Goal: Task Accomplishment & Management: Manage account settings

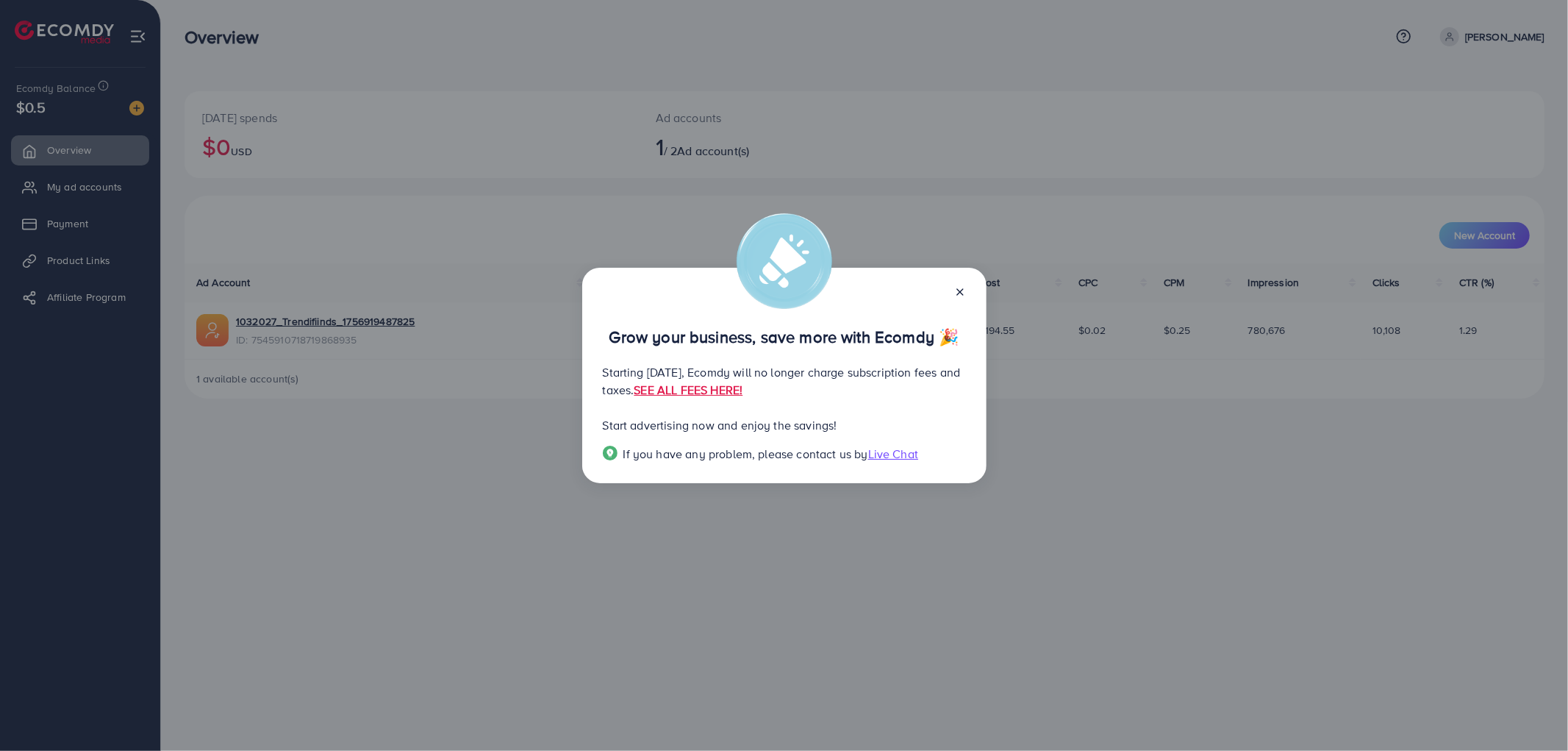
click at [965, 283] on div at bounding box center [955, 291] width 24 height 17
click at [961, 300] on div "Grow your business, save more with Ecomdy 🎉" at bounding box center [784, 322] width 364 height 46
click at [961, 294] on icon at bounding box center [959, 292] width 12 height 12
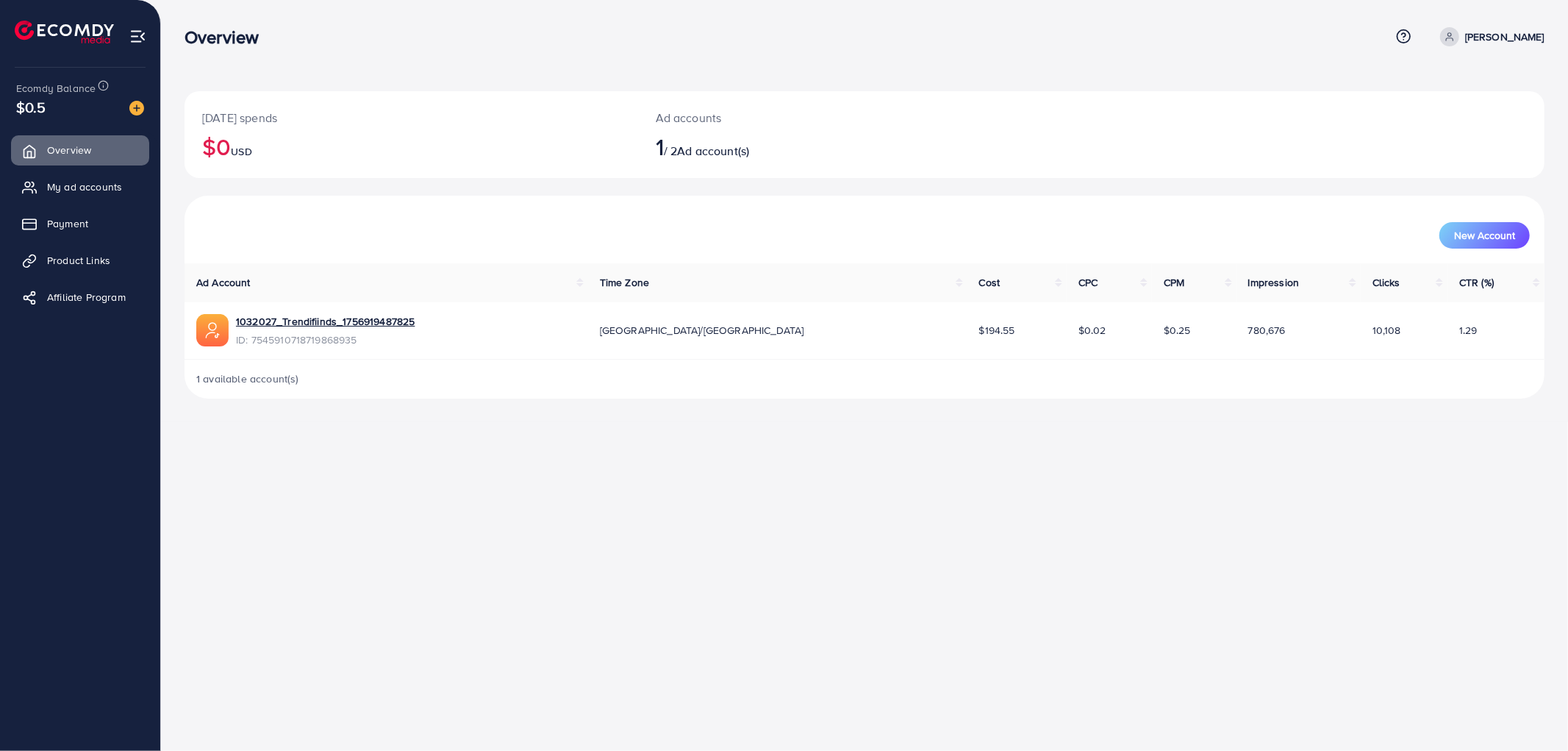
click at [63, 129] on ul "Overview My ad accounts Payment Product Links Affiliate Program" at bounding box center [80, 228] width 160 height 198
click at [76, 159] on link "Overview" at bounding box center [80, 149] width 138 height 29
click at [1455, 35] on icon at bounding box center [1450, 36] width 10 height 10
click at [1481, 91] on link "Profile" at bounding box center [1473, 87] width 139 height 33
select select "********"
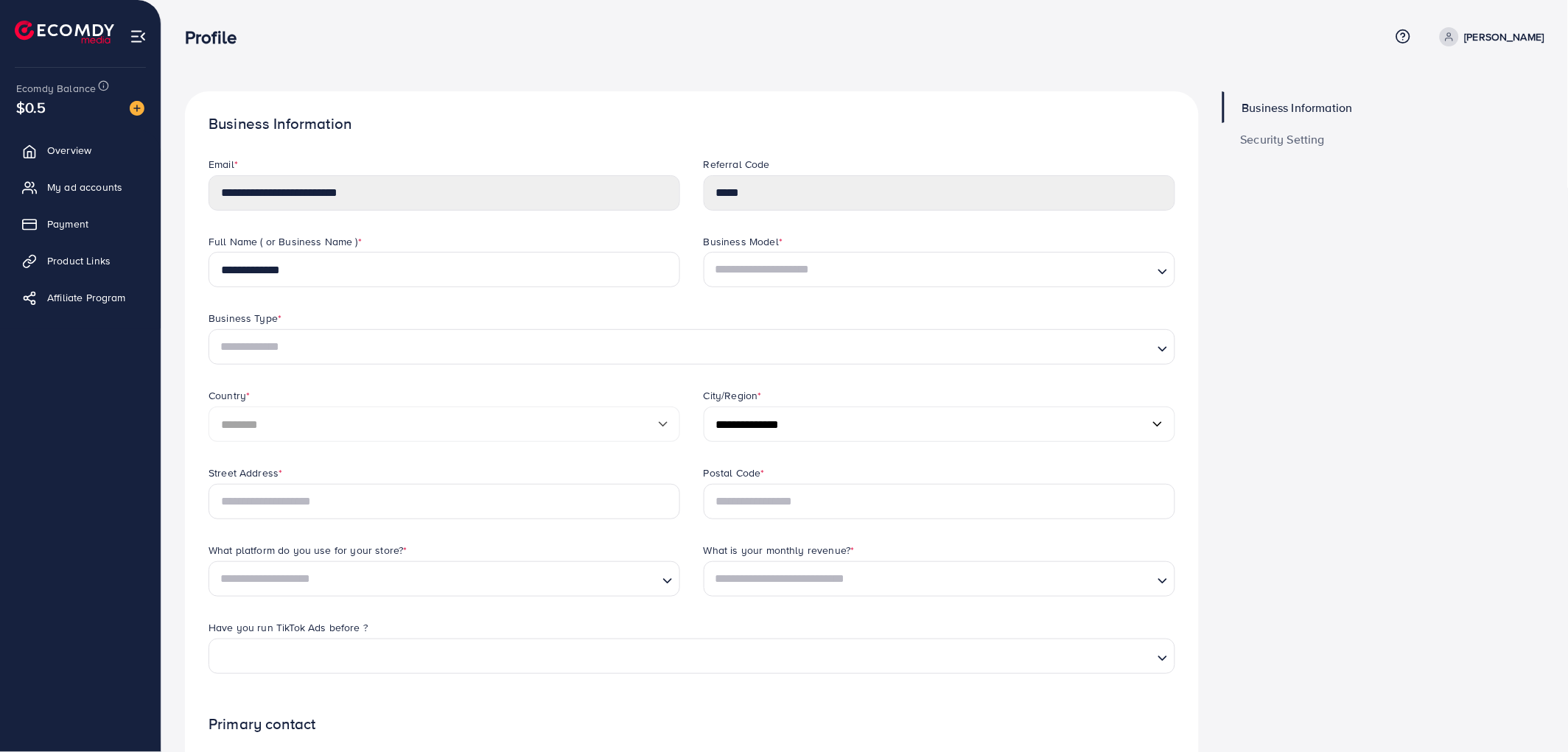
click at [1324, 135] on span "Security Setting" at bounding box center [1283, 139] width 85 height 12
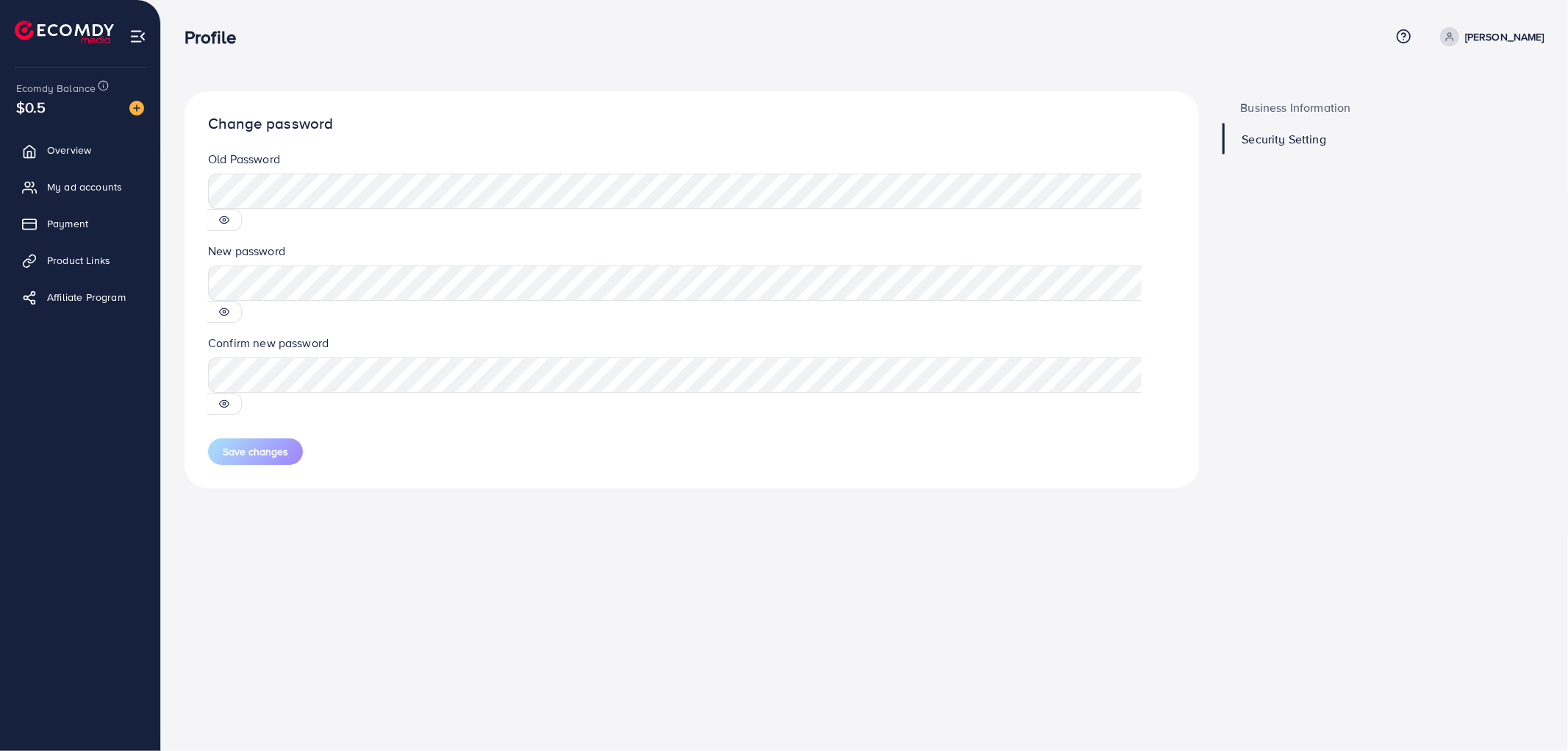
click at [1302, 110] on span "Business Information" at bounding box center [1296, 107] width 110 height 12
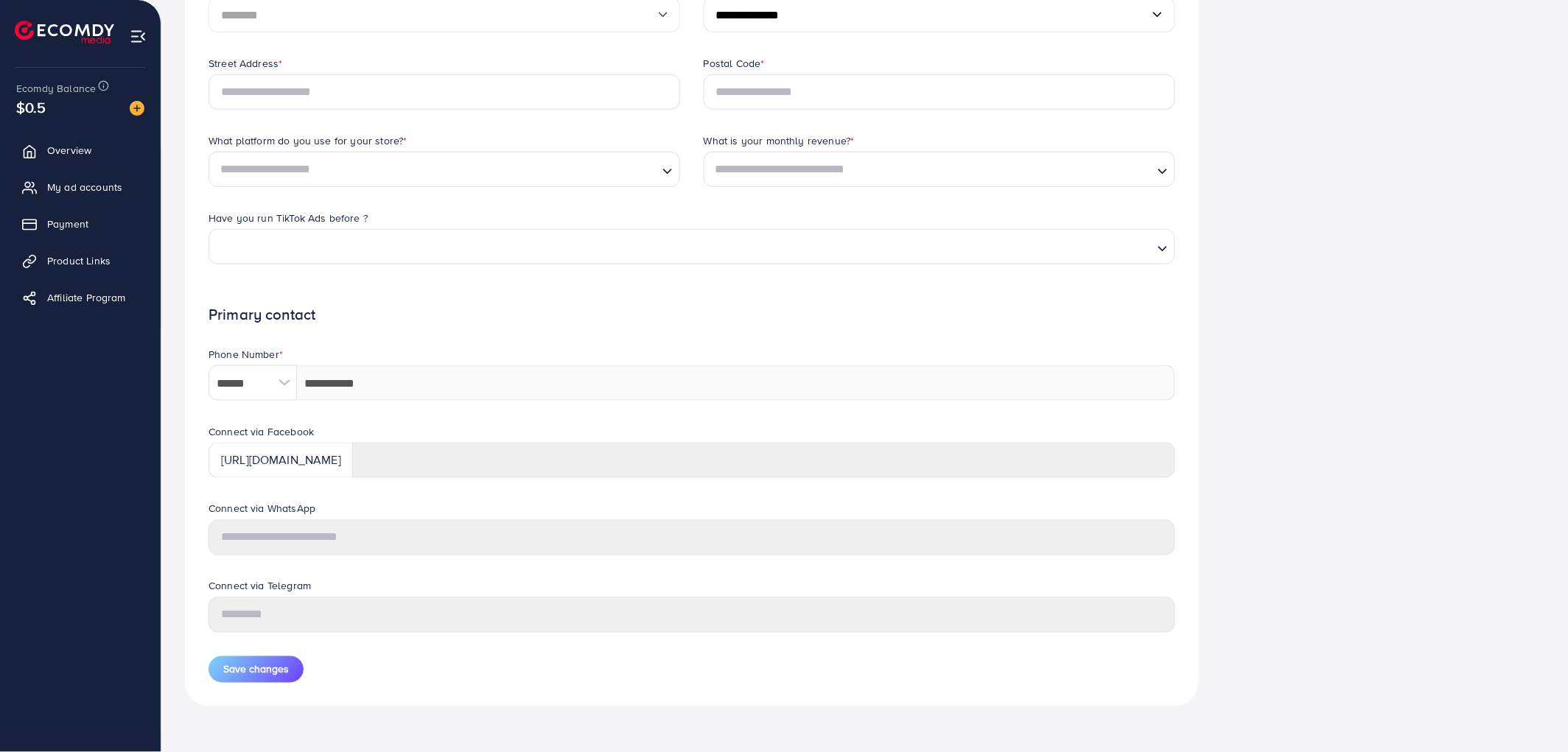
scroll to position [410, 0]
click at [67, 157] on span "Overview" at bounding box center [73, 151] width 44 height 15
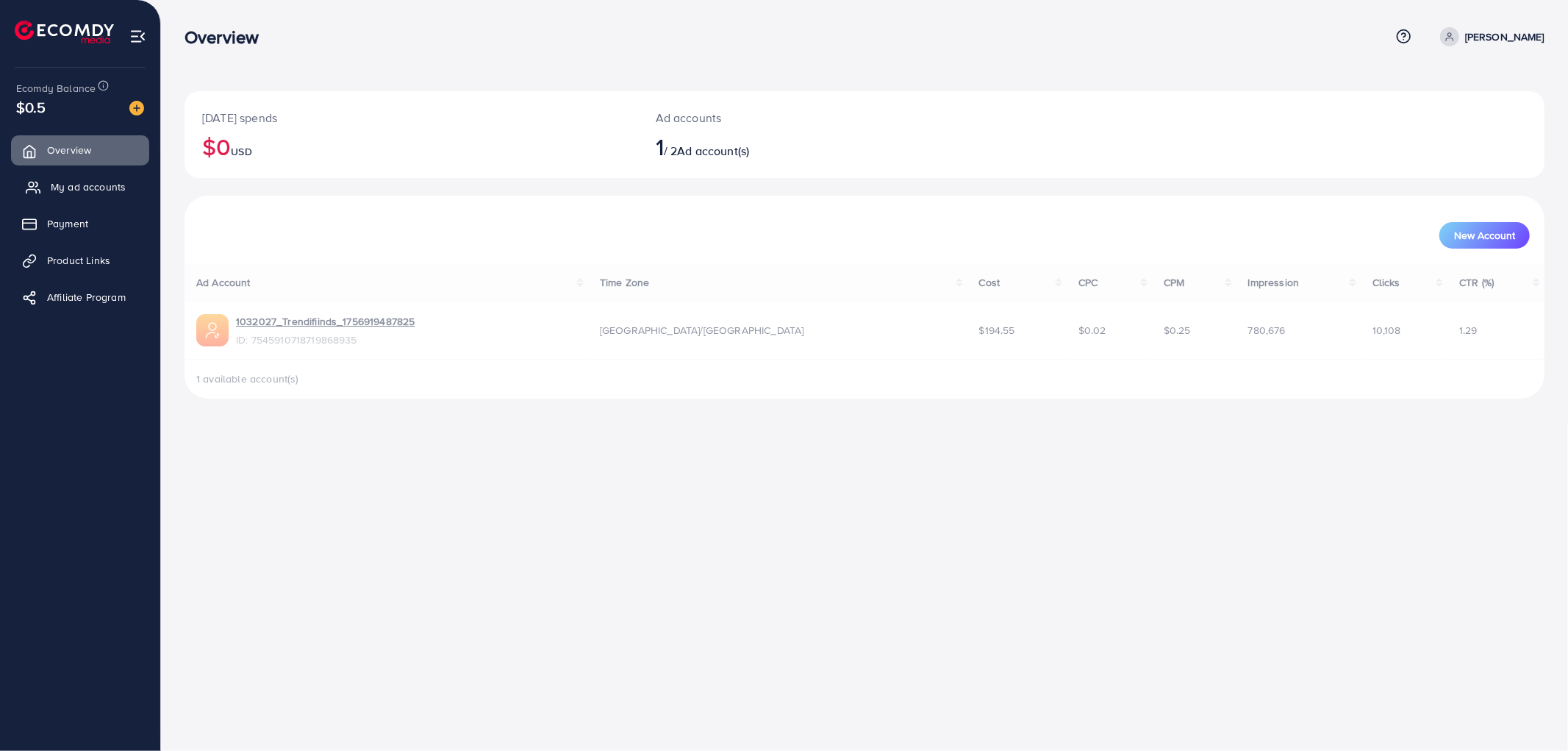
click at [59, 180] on span "My ad accounts" at bounding box center [88, 187] width 75 height 15
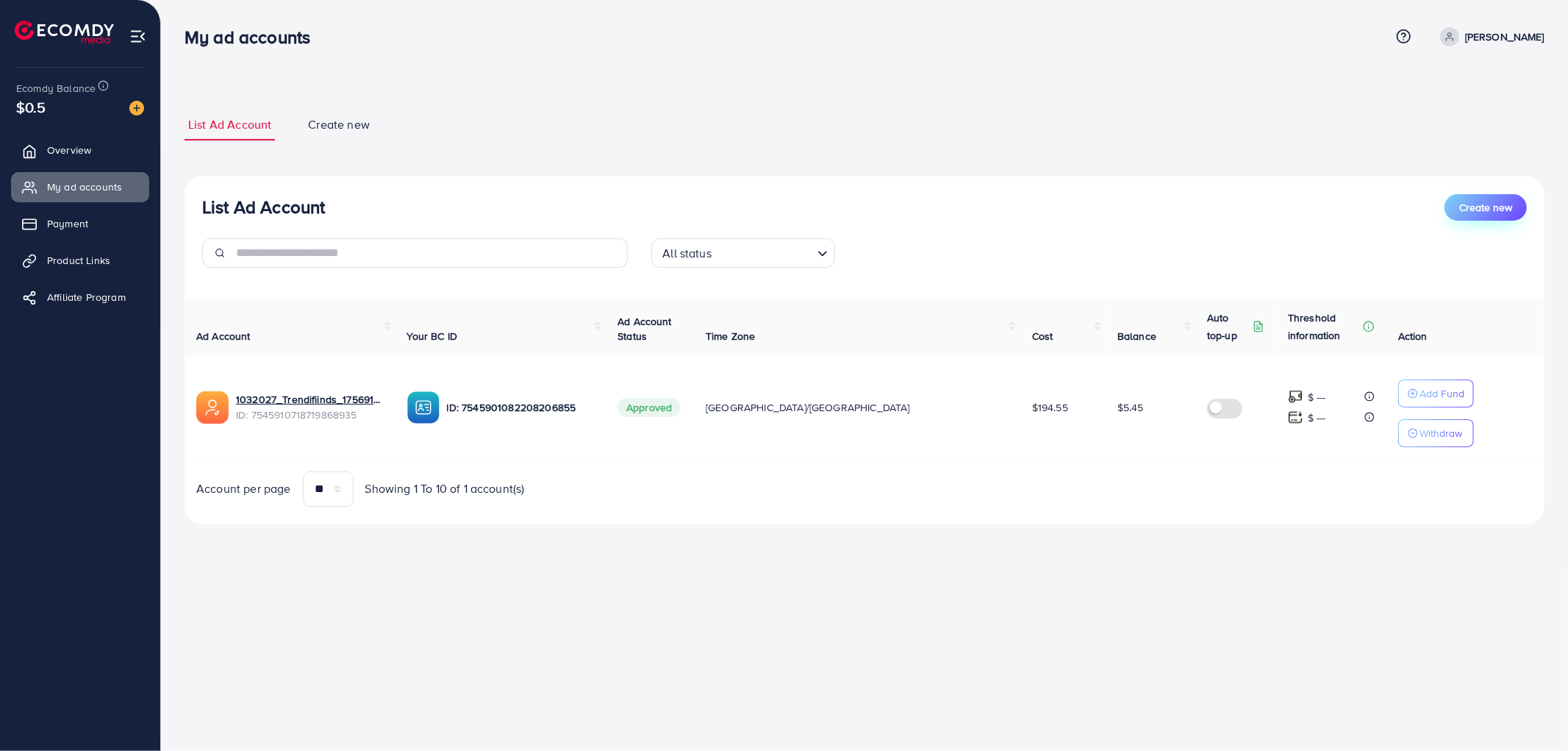
click at [1494, 208] on span "Create new" at bounding box center [1486, 208] width 53 height 15
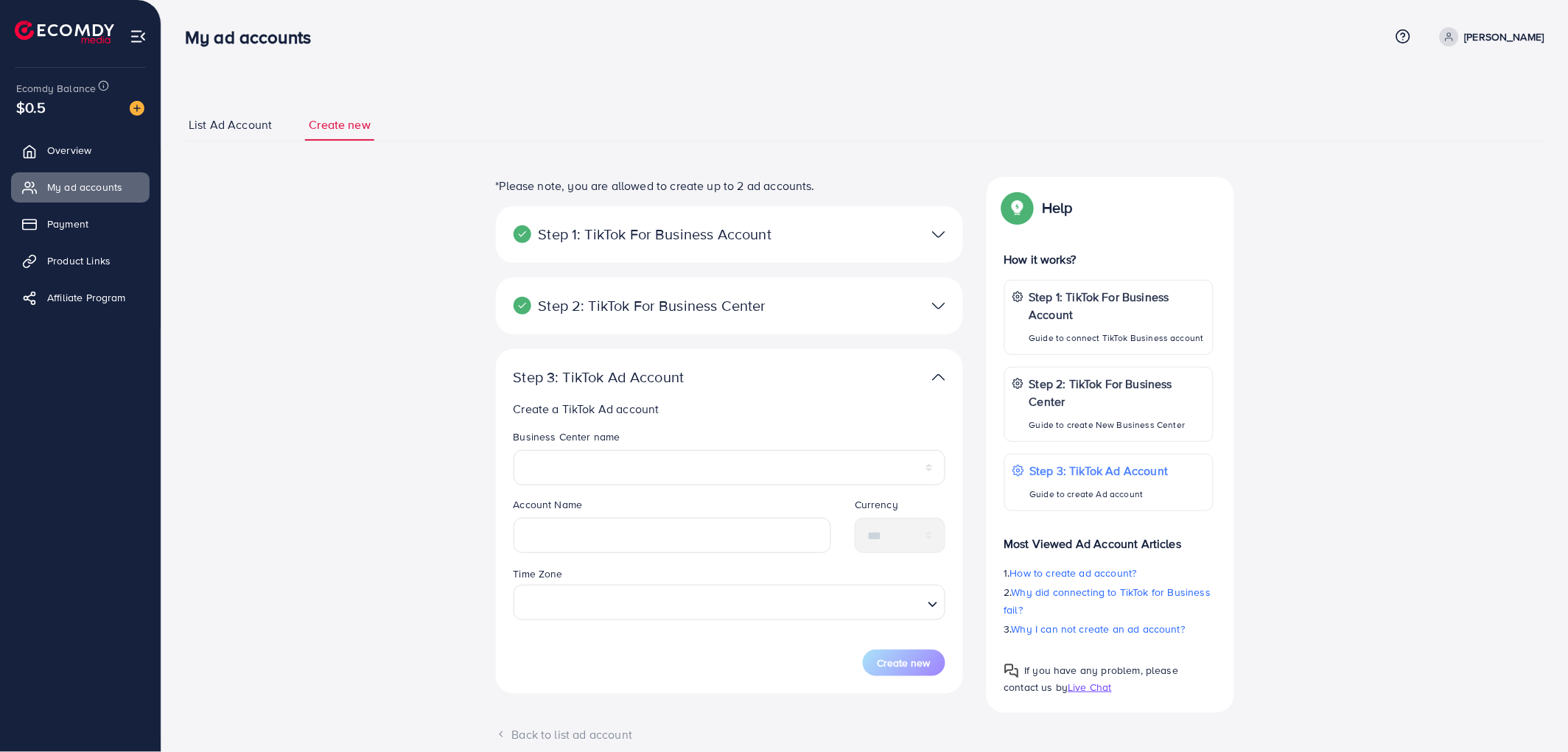
scroll to position [68, 0]
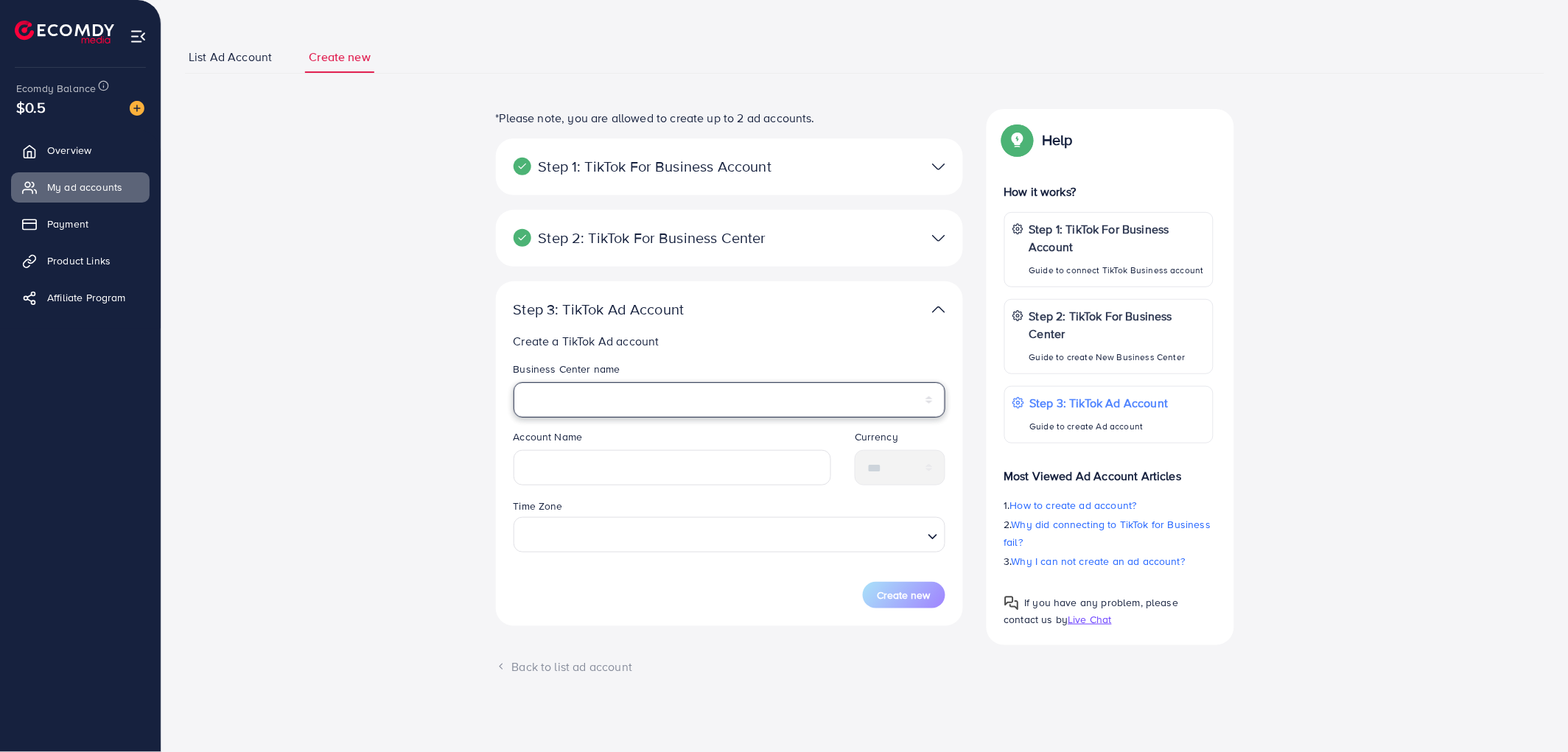
click at [622, 383] on select "**********" at bounding box center [729, 400] width 432 height 36
drag, startPoint x: 244, startPoint y: 44, endPoint x: 227, endPoint y: 48, distance: 17.5
click at [244, 44] on link "List Ad Account" at bounding box center [230, 57] width 90 height 32
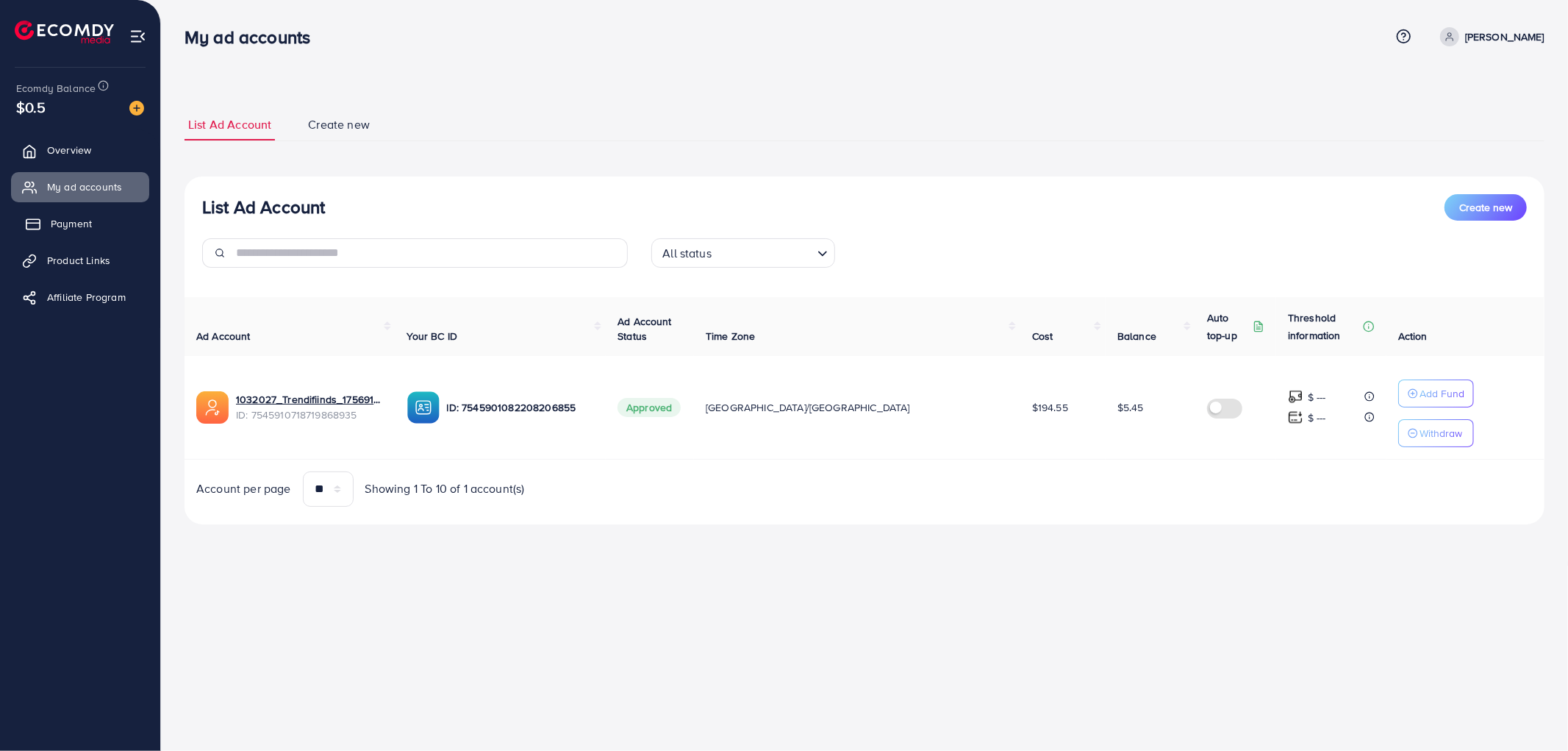
click at [77, 238] on link "Payment" at bounding box center [80, 223] width 138 height 29
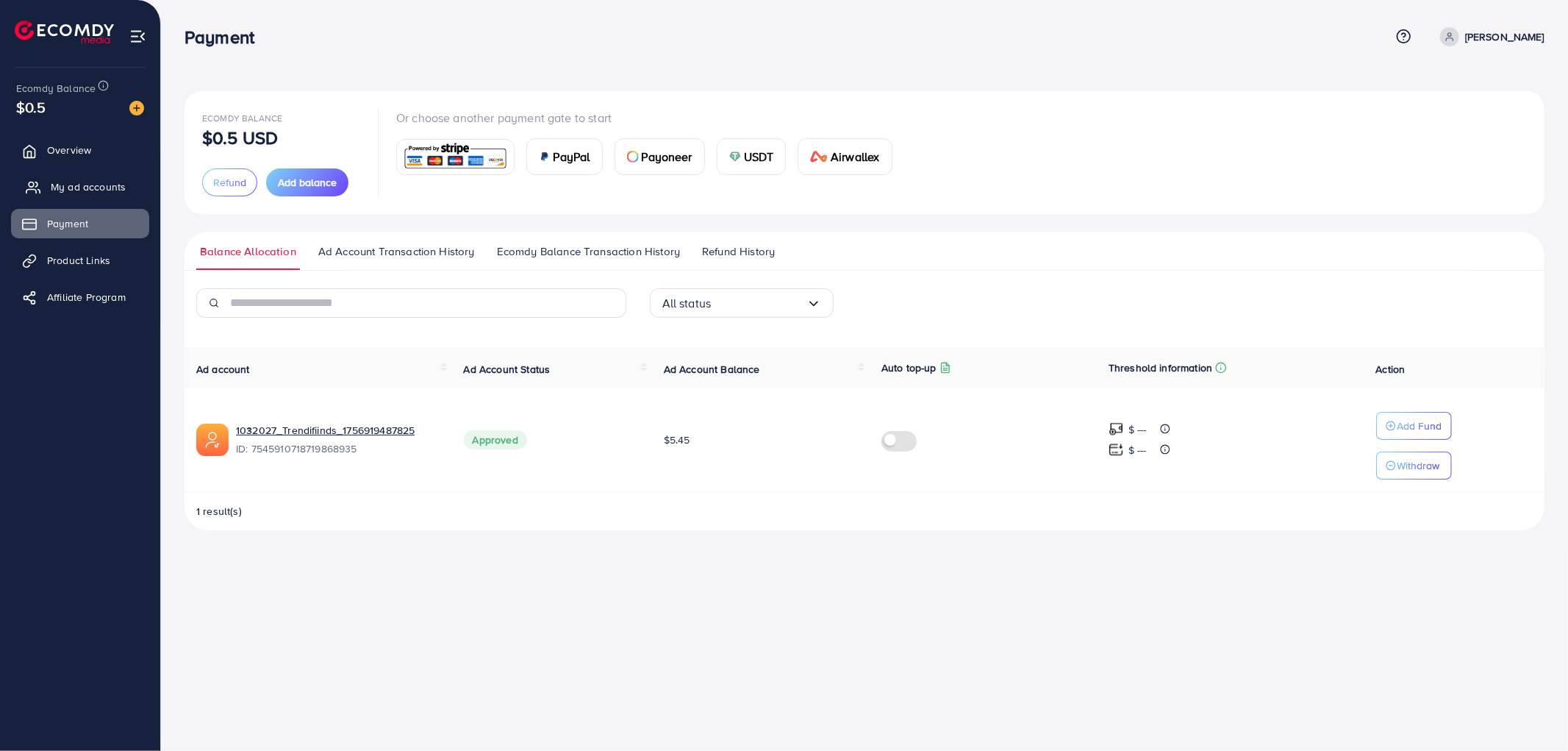
click at [89, 192] on span "My ad accounts" at bounding box center [88, 187] width 75 height 15
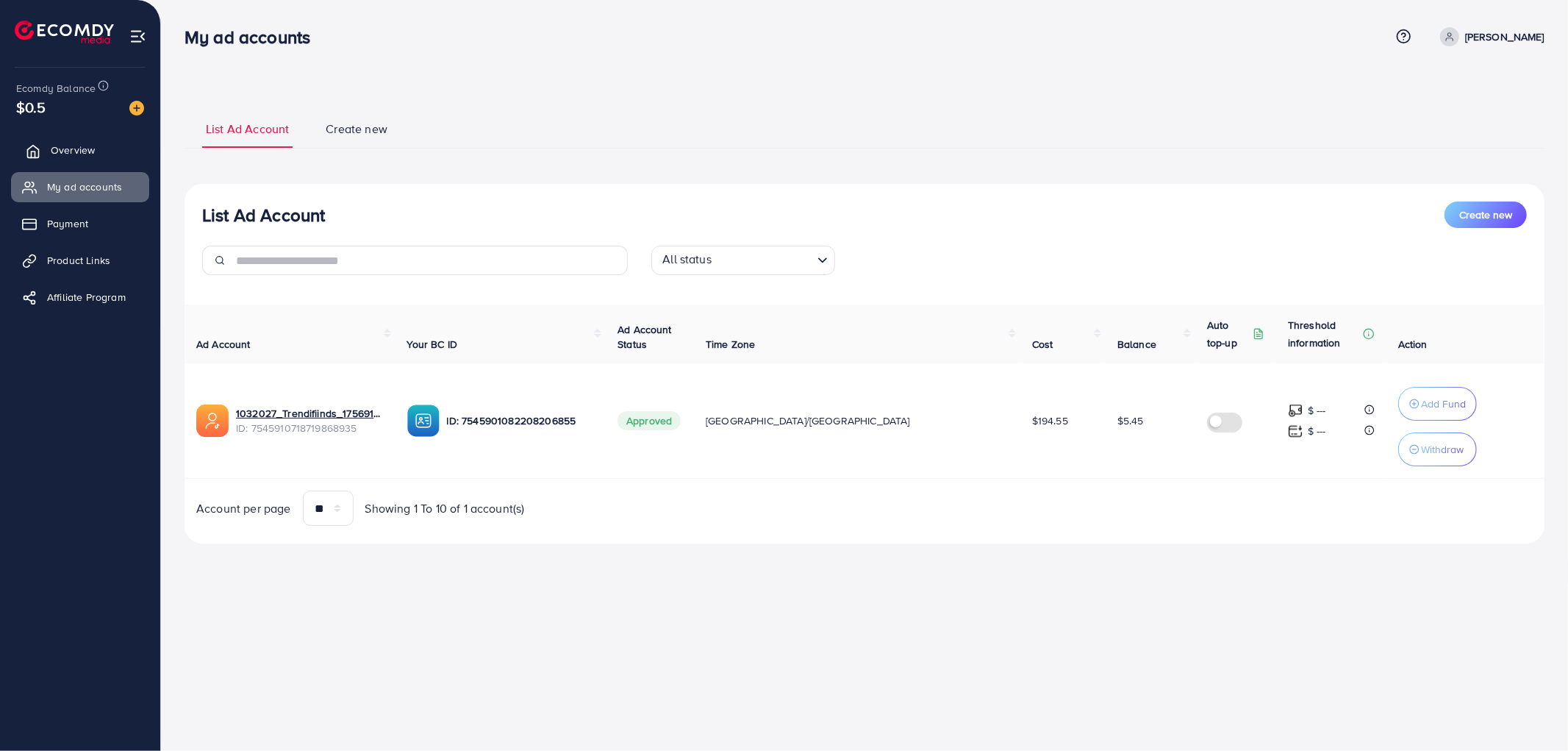
click at [94, 144] on link "Overview" at bounding box center [80, 149] width 138 height 29
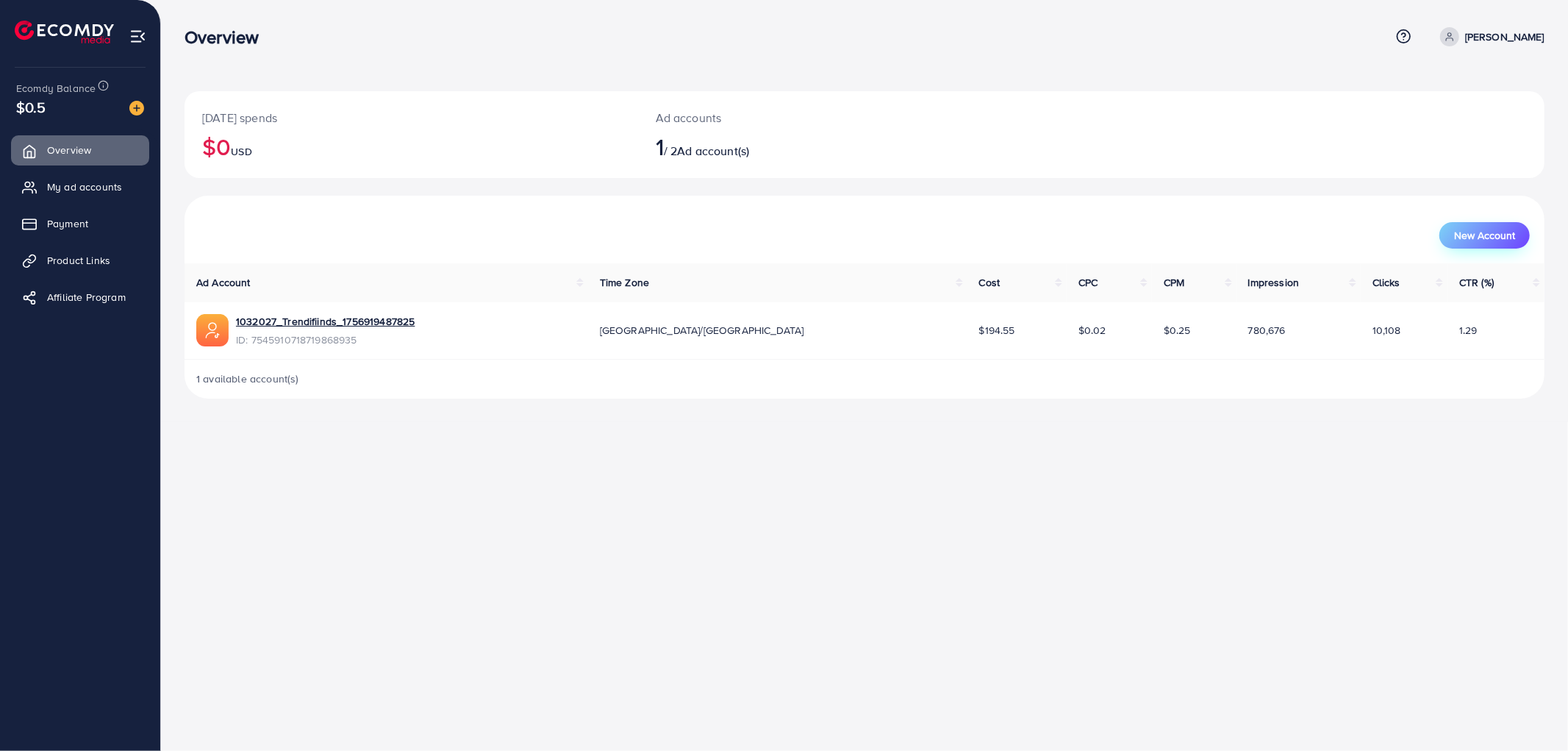
click at [1469, 232] on span "New Account" at bounding box center [1484, 235] width 61 height 10
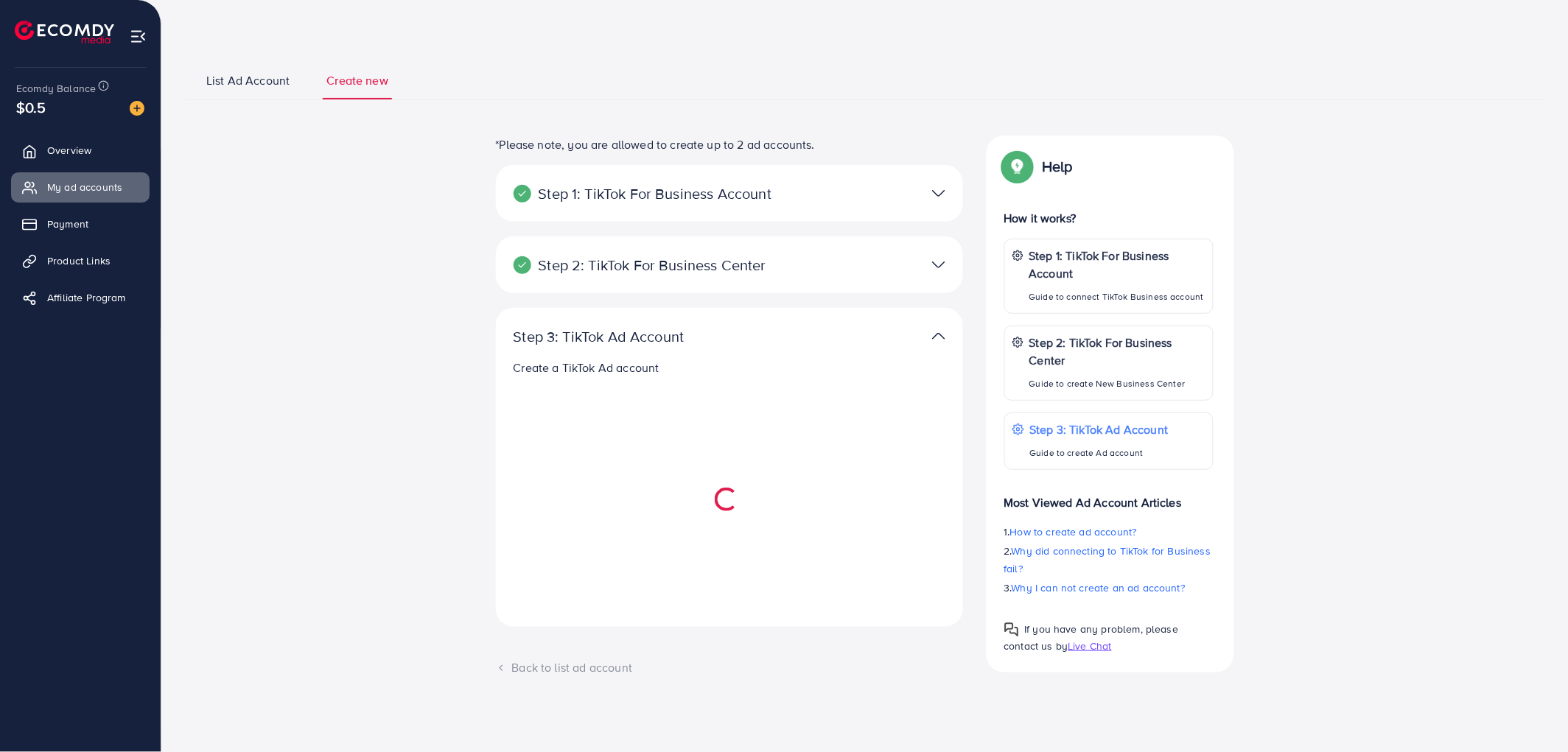
select select
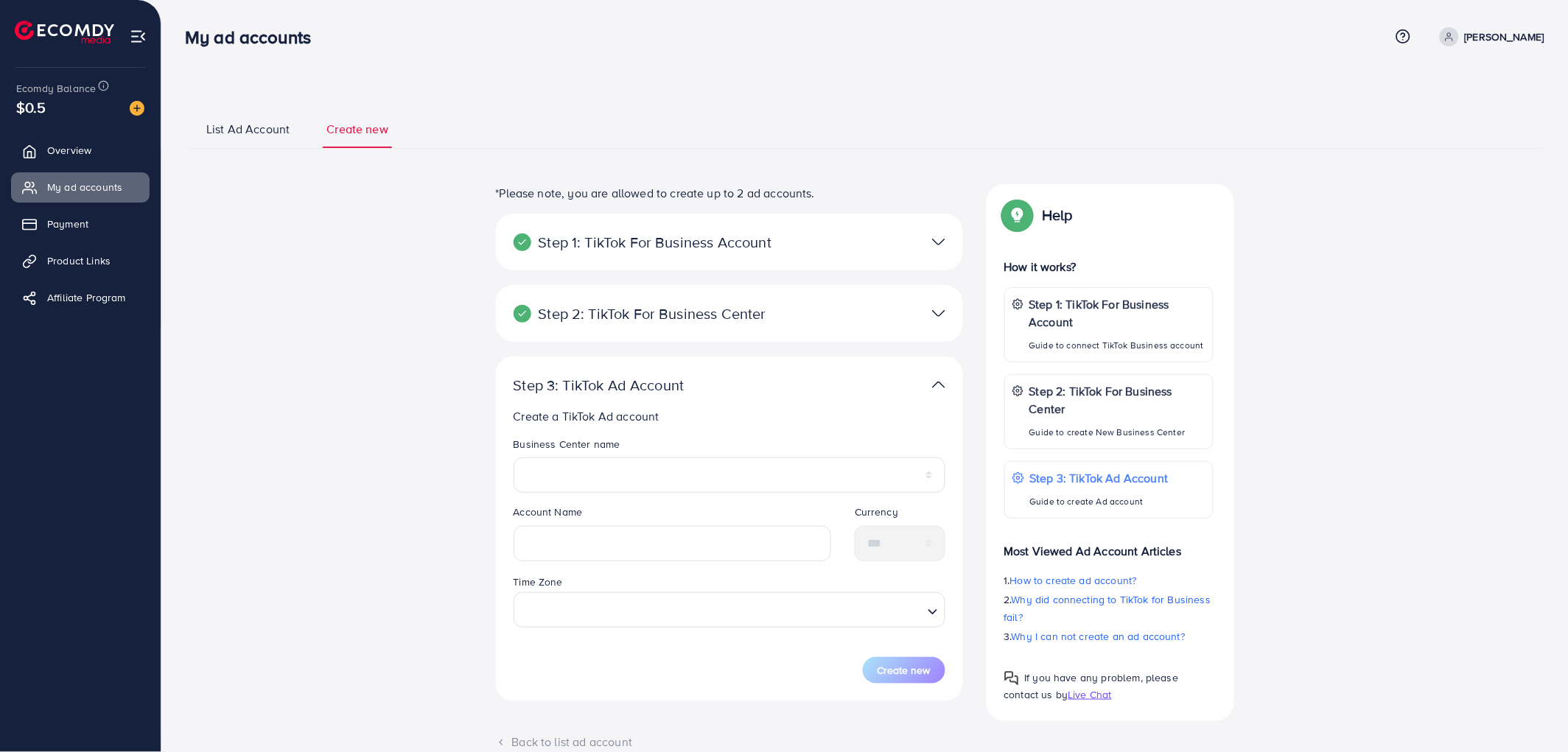
click at [289, 136] on span "List Ad Account" at bounding box center [247, 129] width 83 height 17
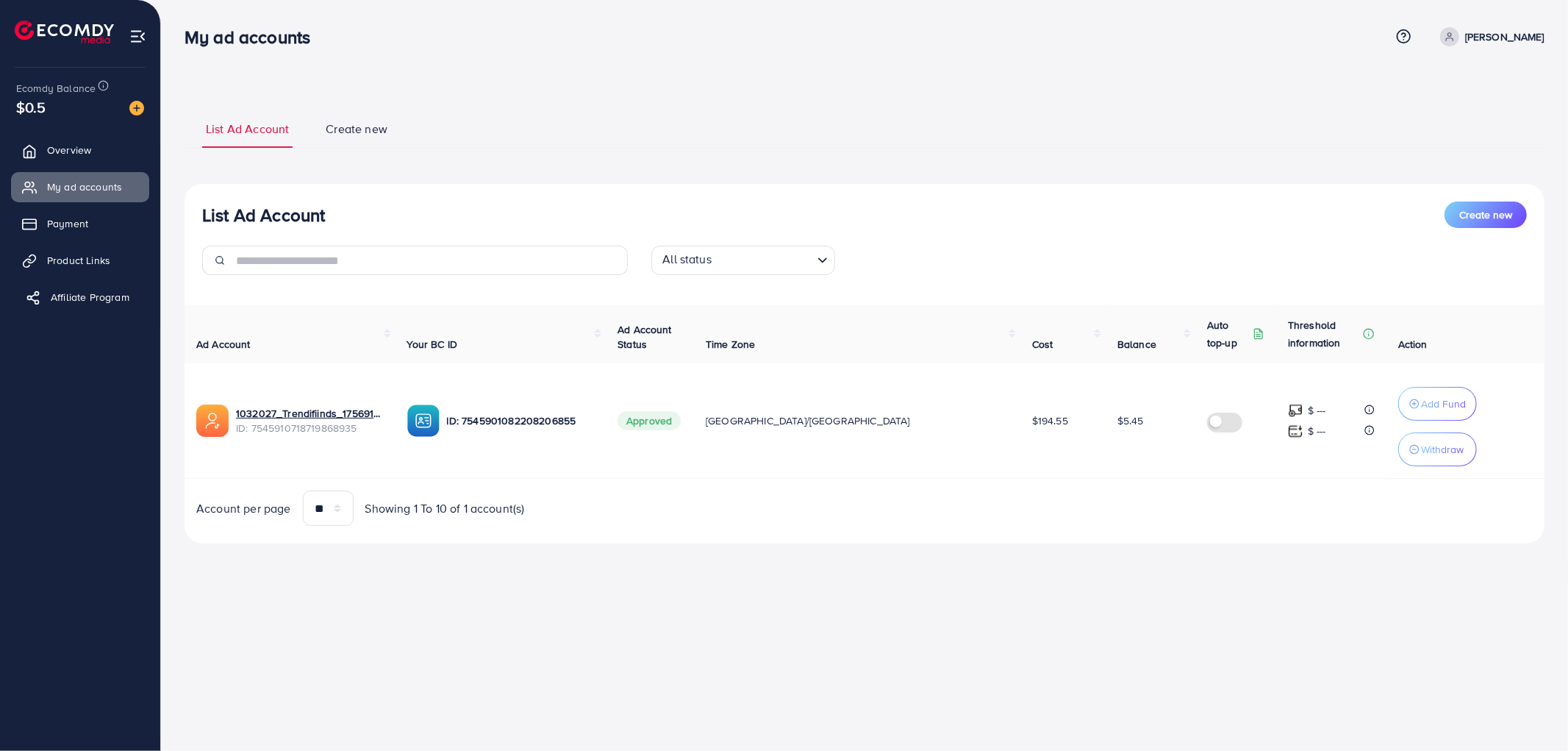
click at [120, 307] on link "Affiliate Program" at bounding box center [80, 297] width 138 height 29
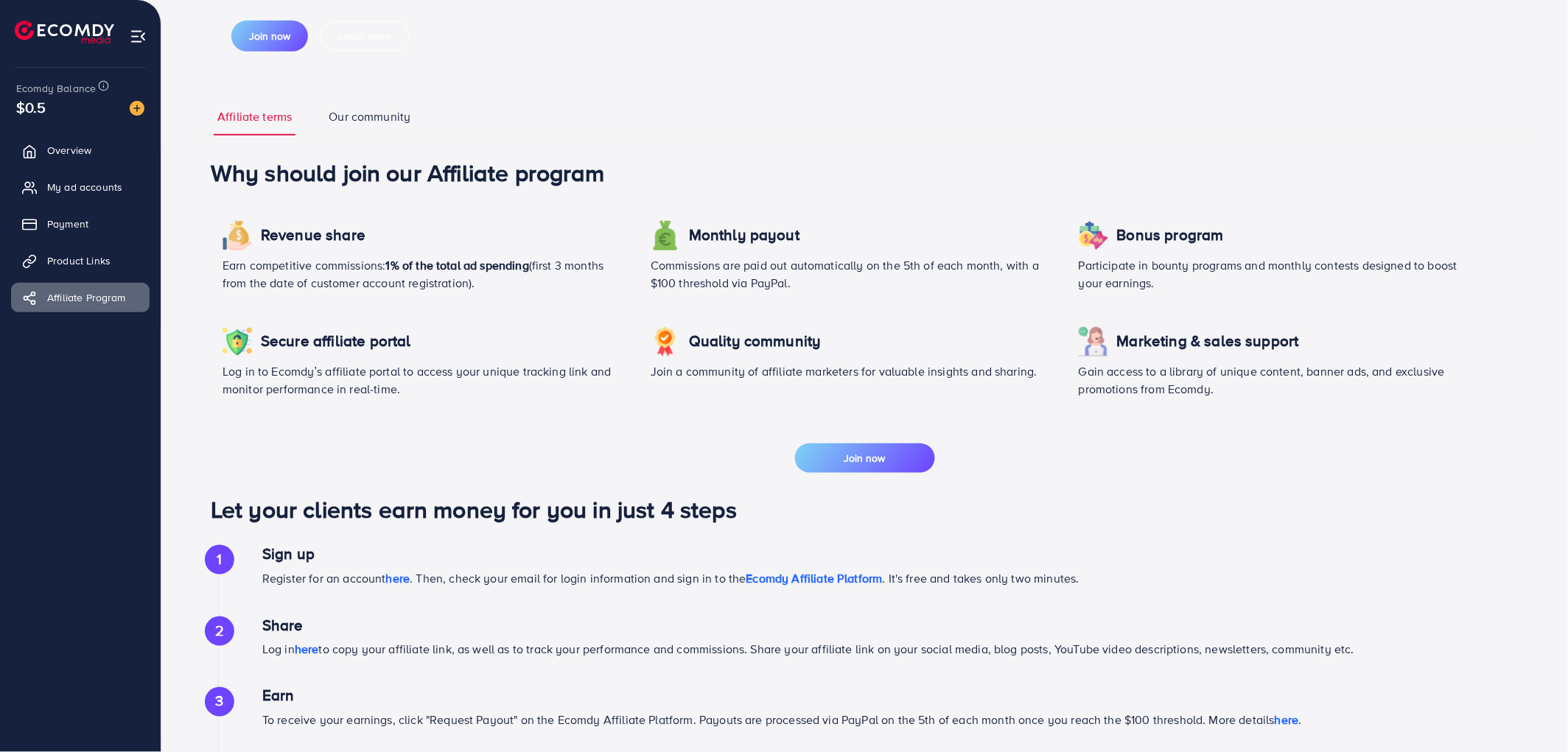
scroll to position [381, 0]
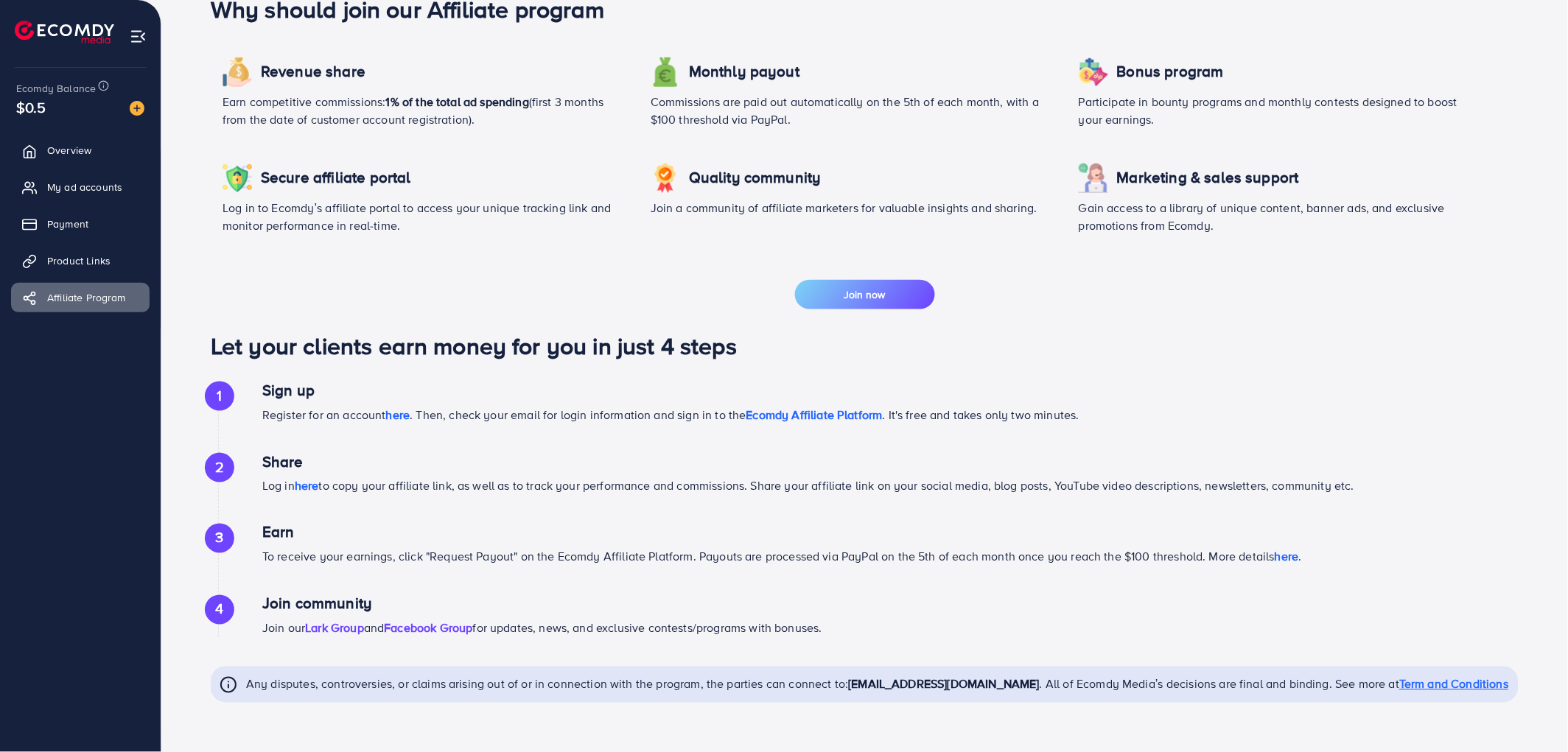
drag, startPoint x: 842, startPoint y: 297, endPoint x: 816, endPoint y: 339, distance: 49.4
click at [816, 339] on div "Why should join our Affiliate program Revenue share Earn competitive commission…" at bounding box center [865, 356] width 1338 height 723
drag, startPoint x: 837, startPoint y: 277, endPoint x: 819, endPoint y: 288, distance: 21.1
click at [819, 288] on button "Join now" at bounding box center [865, 295] width 140 height 29
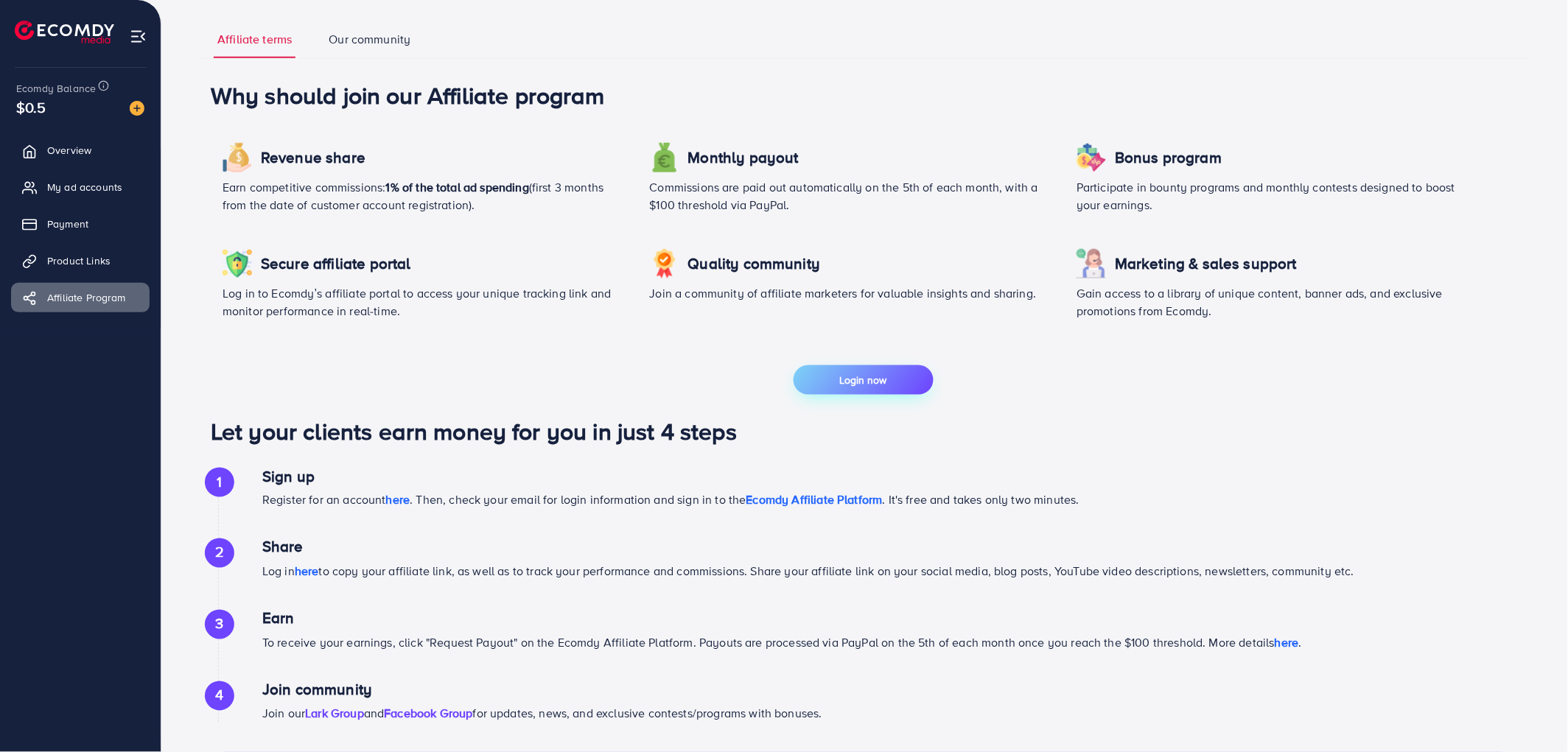
scroll to position [467, 0]
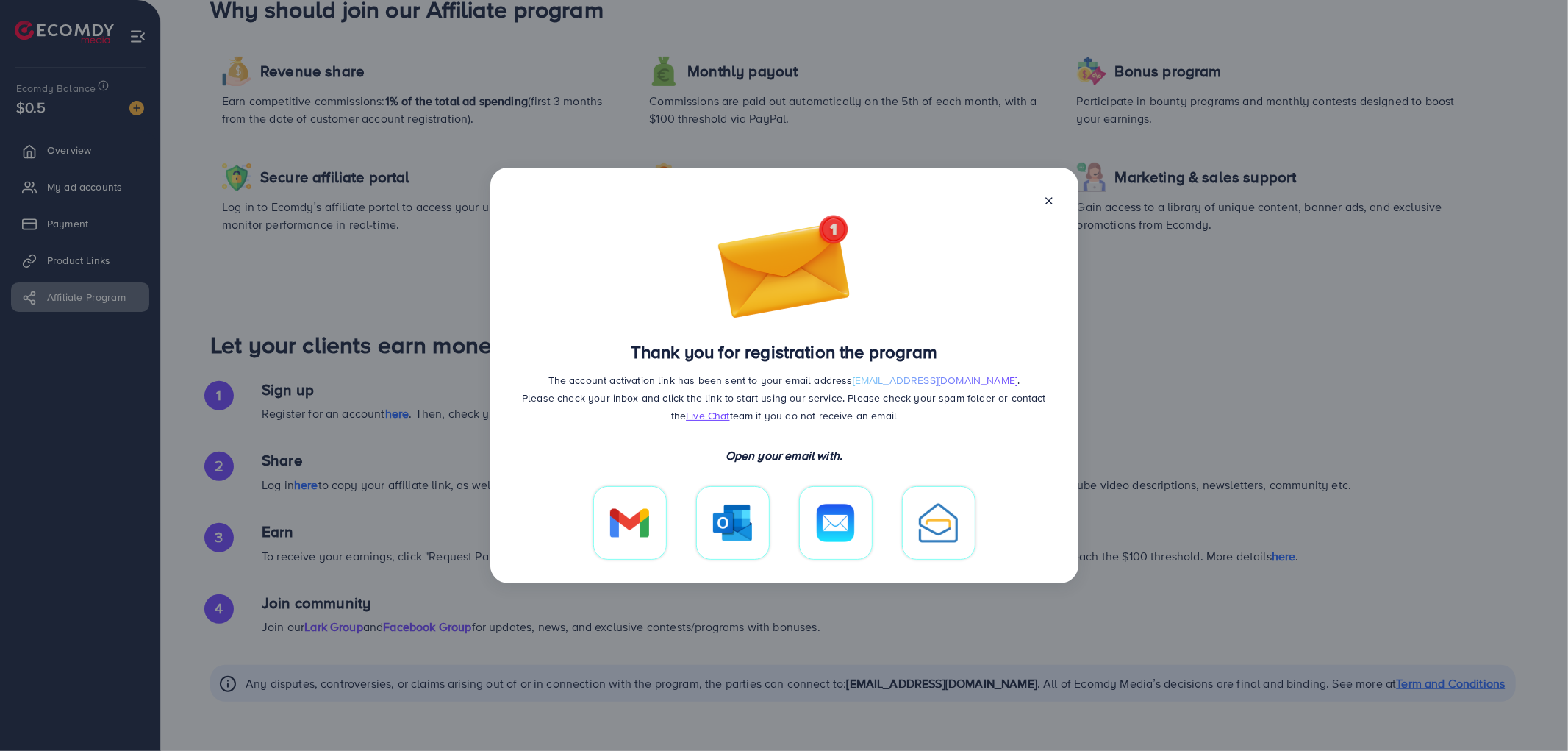
click at [662, 348] on h3 "Thank you for registration the program" at bounding box center [784, 351] width 307 height 21
click at [615, 314] on div "Thank you for registration the program The account activation link has been sen…" at bounding box center [784, 384] width 541 height 352
click at [1034, 207] on div at bounding box center [784, 200] width 541 height 17
click at [1041, 204] on div at bounding box center [784, 200] width 541 height 17
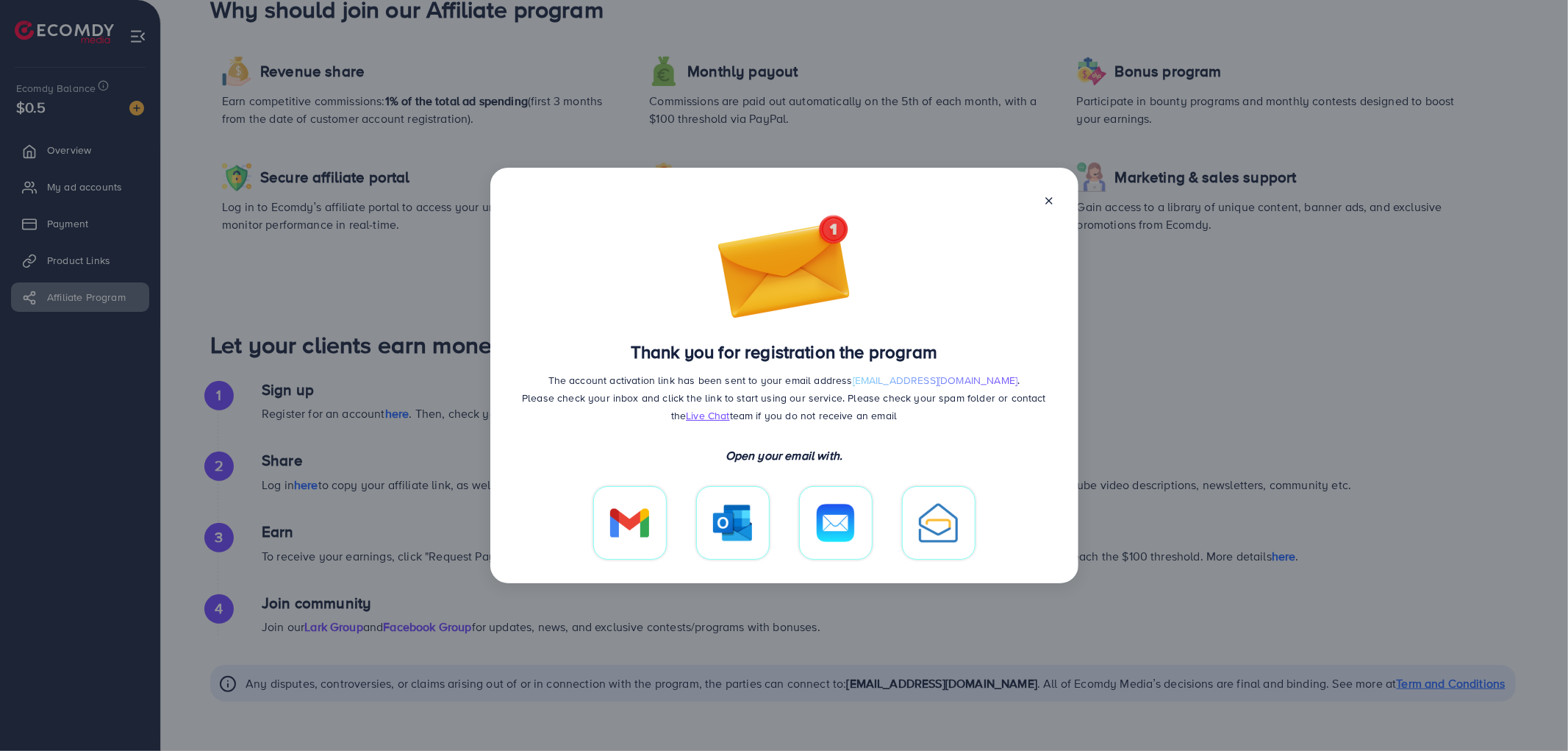
click at [1056, 192] on div "Thank you for registration the program The account activation link has been sen…" at bounding box center [784, 376] width 589 height 416
click at [1053, 192] on div at bounding box center [1049, 200] width 12 height 17
click at [1043, 204] on icon at bounding box center [1049, 201] width 12 height 12
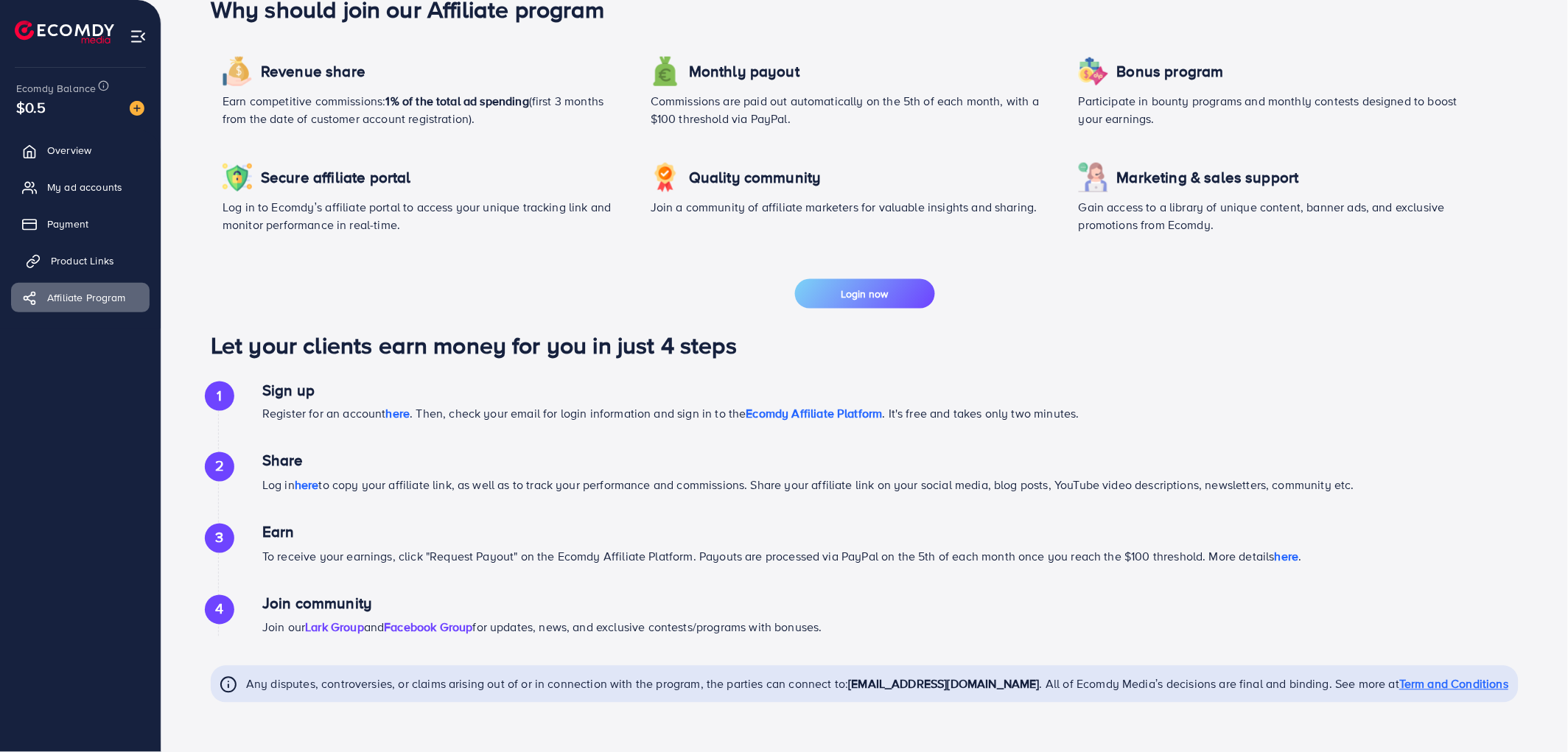
click at [37, 259] on icon at bounding box center [33, 261] width 15 height 15
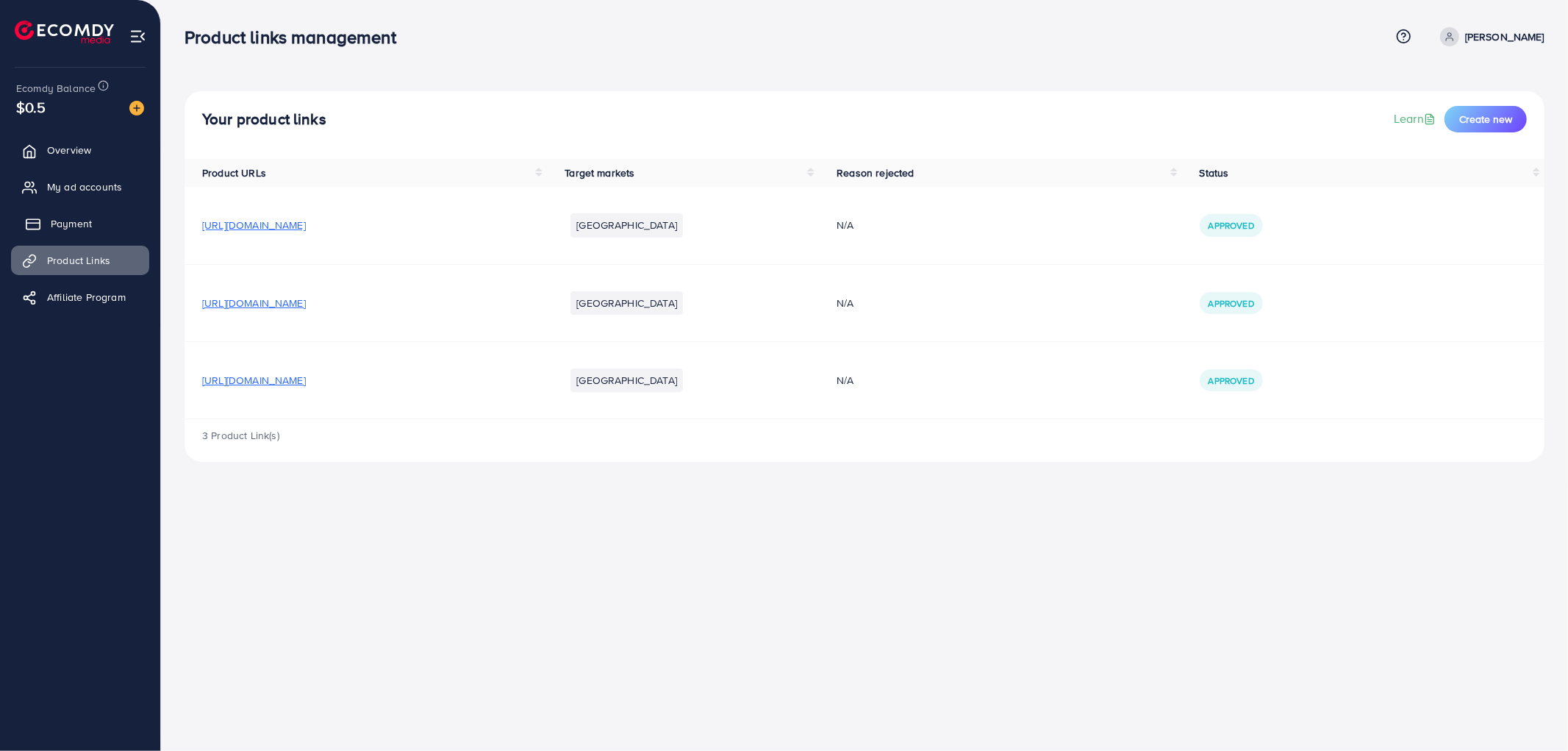
click at [46, 228] on link "Payment" at bounding box center [80, 223] width 138 height 29
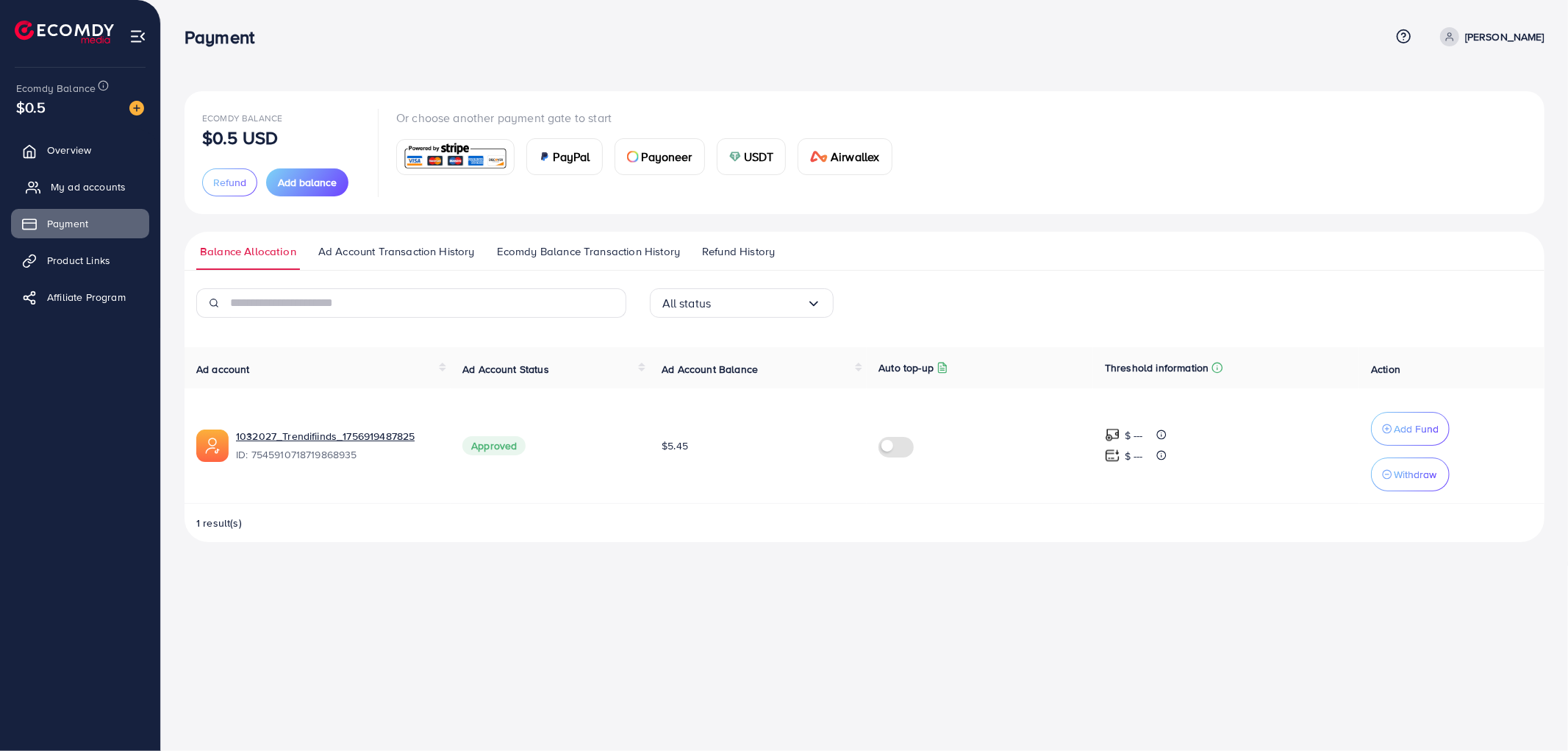
click at [59, 185] on span "My ad accounts" at bounding box center [88, 187] width 75 height 15
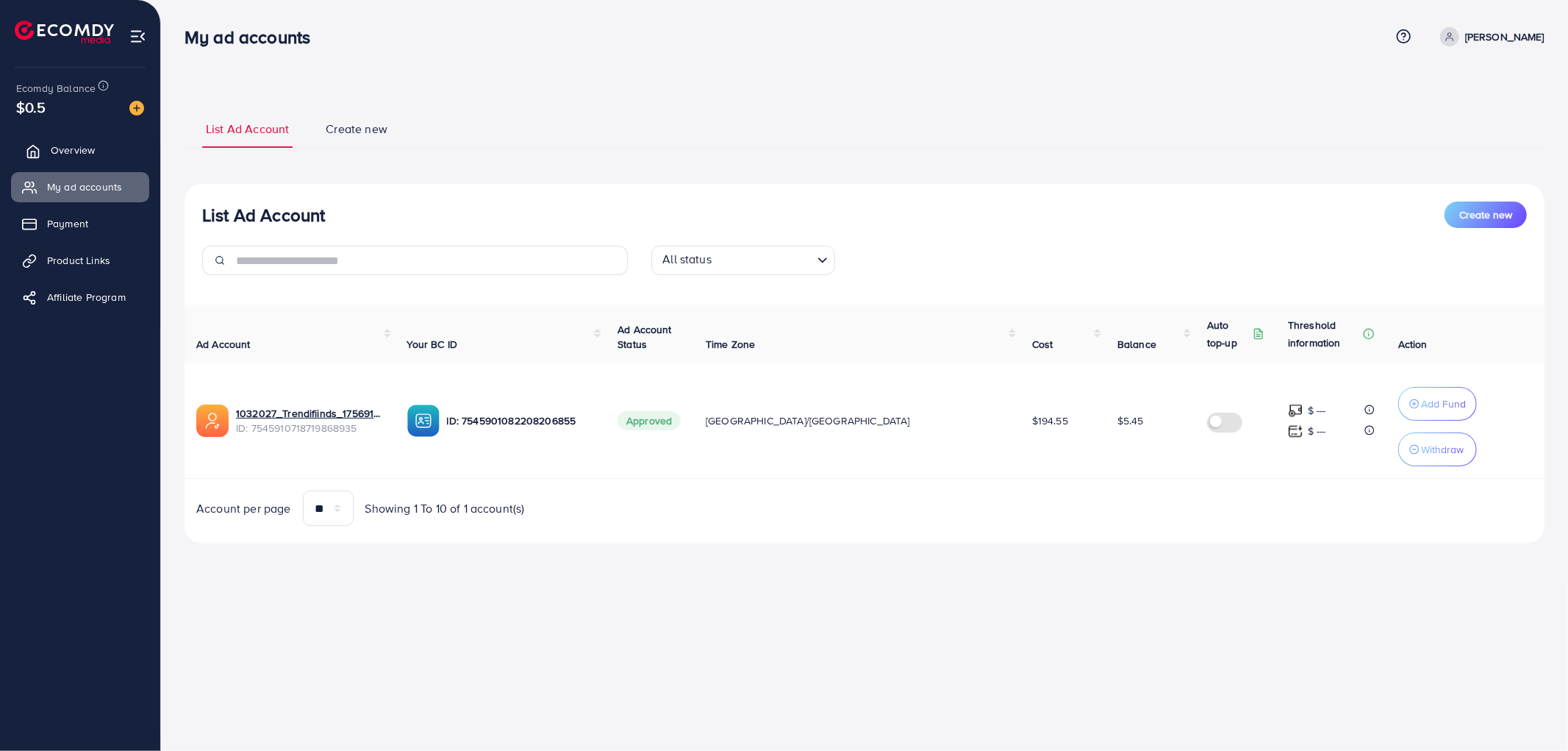
click at [63, 156] on span "Overview" at bounding box center [73, 150] width 44 height 15
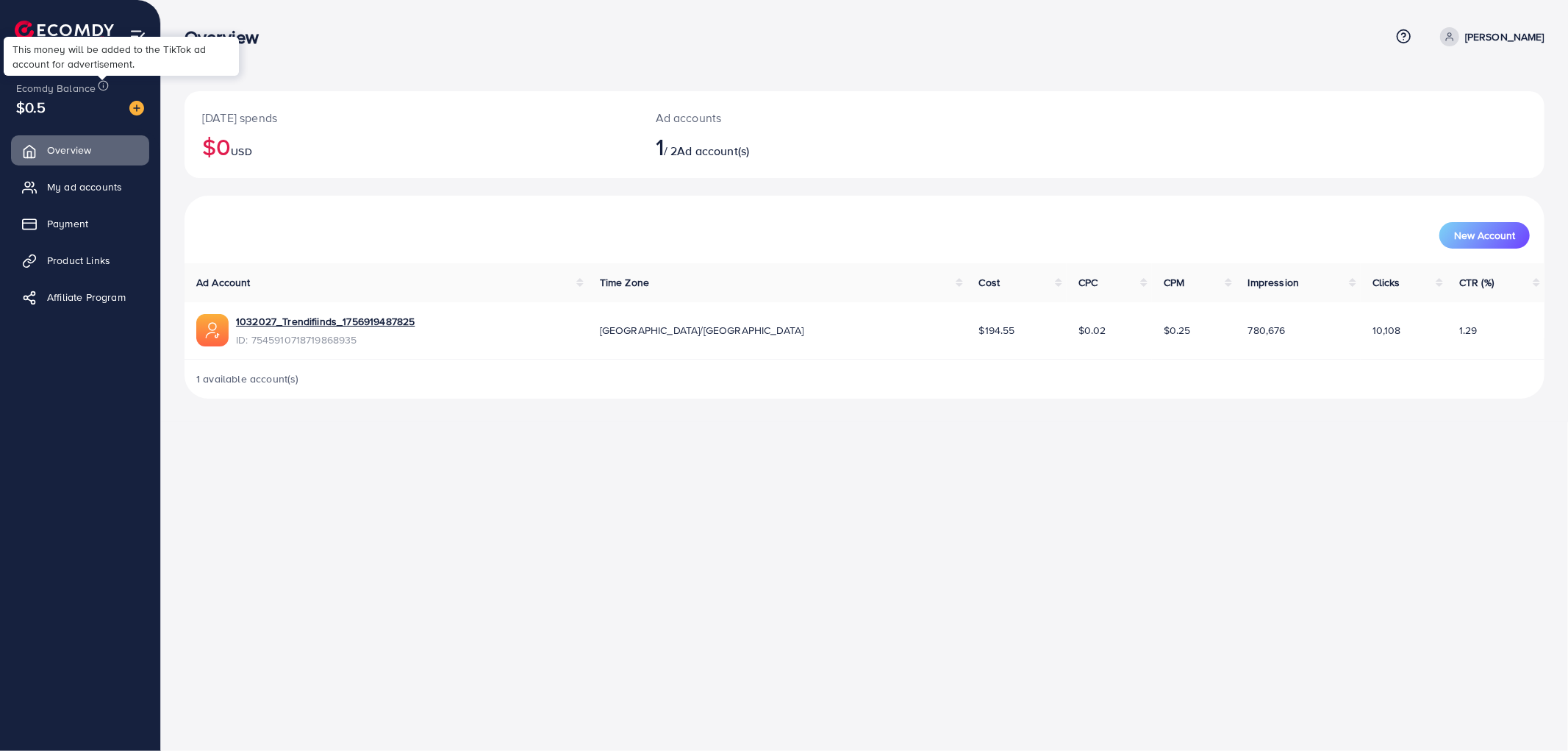
click at [100, 90] on icon at bounding box center [103, 86] width 11 height 11
click at [68, 99] on div "$0.5" at bounding box center [80, 107] width 128 height 21
click at [246, 383] on span "1 available account(s)" at bounding box center [247, 379] width 103 height 15
click at [680, 147] on h2 "1 / 2 Ad account(s)" at bounding box center [808, 146] width 305 height 28
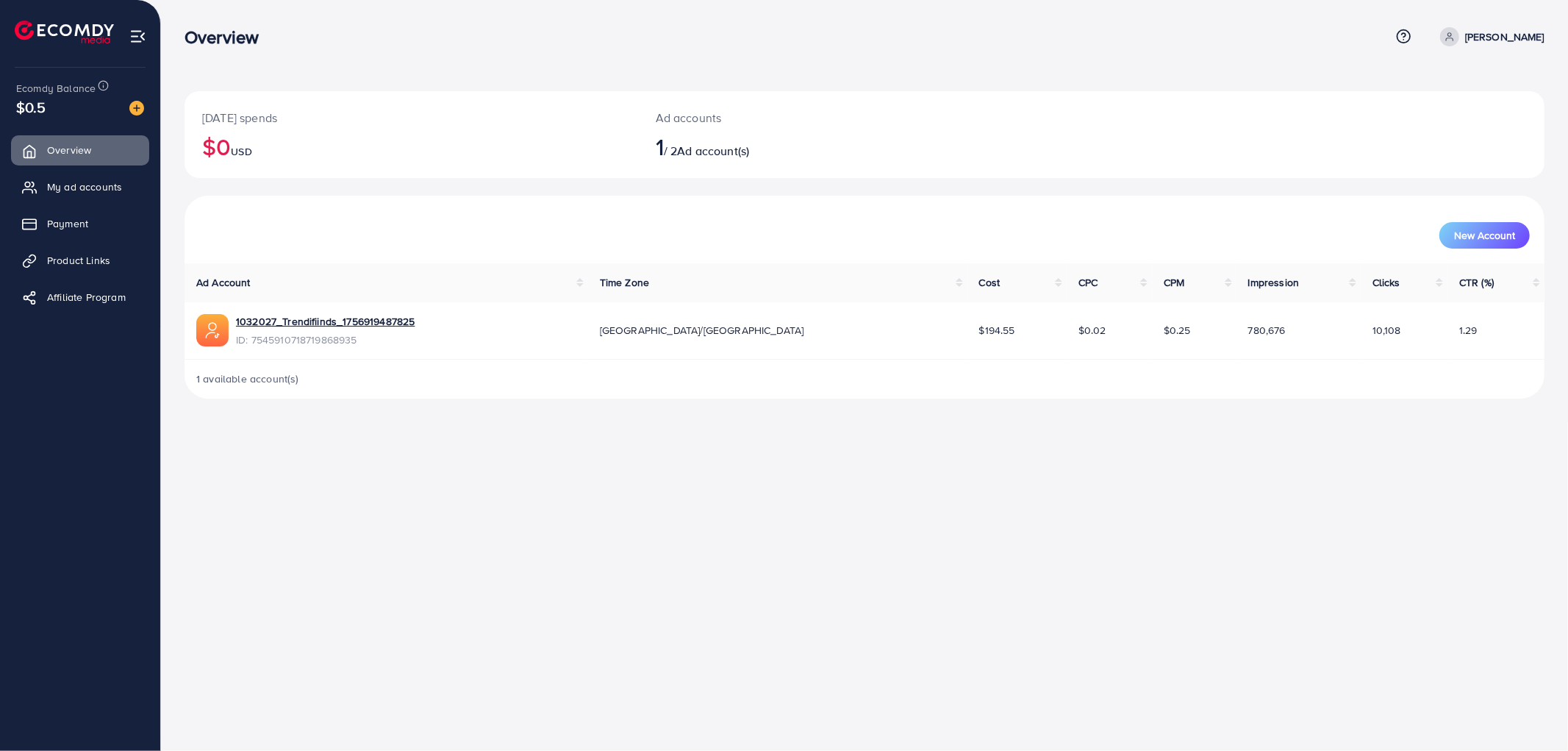
click at [672, 138] on h2 "1 / 2 Ad account(s)" at bounding box center [808, 146] width 305 height 28
click at [668, 128] on div "Ad accounts 1 / 2 Ad account(s)" at bounding box center [808, 134] width 341 height 87
click at [664, 139] on span "1" at bounding box center [660, 146] width 8 height 34
click at [261, 376] on span "1 available account(s)" at bounding box center [247, 379] width 103 height 15
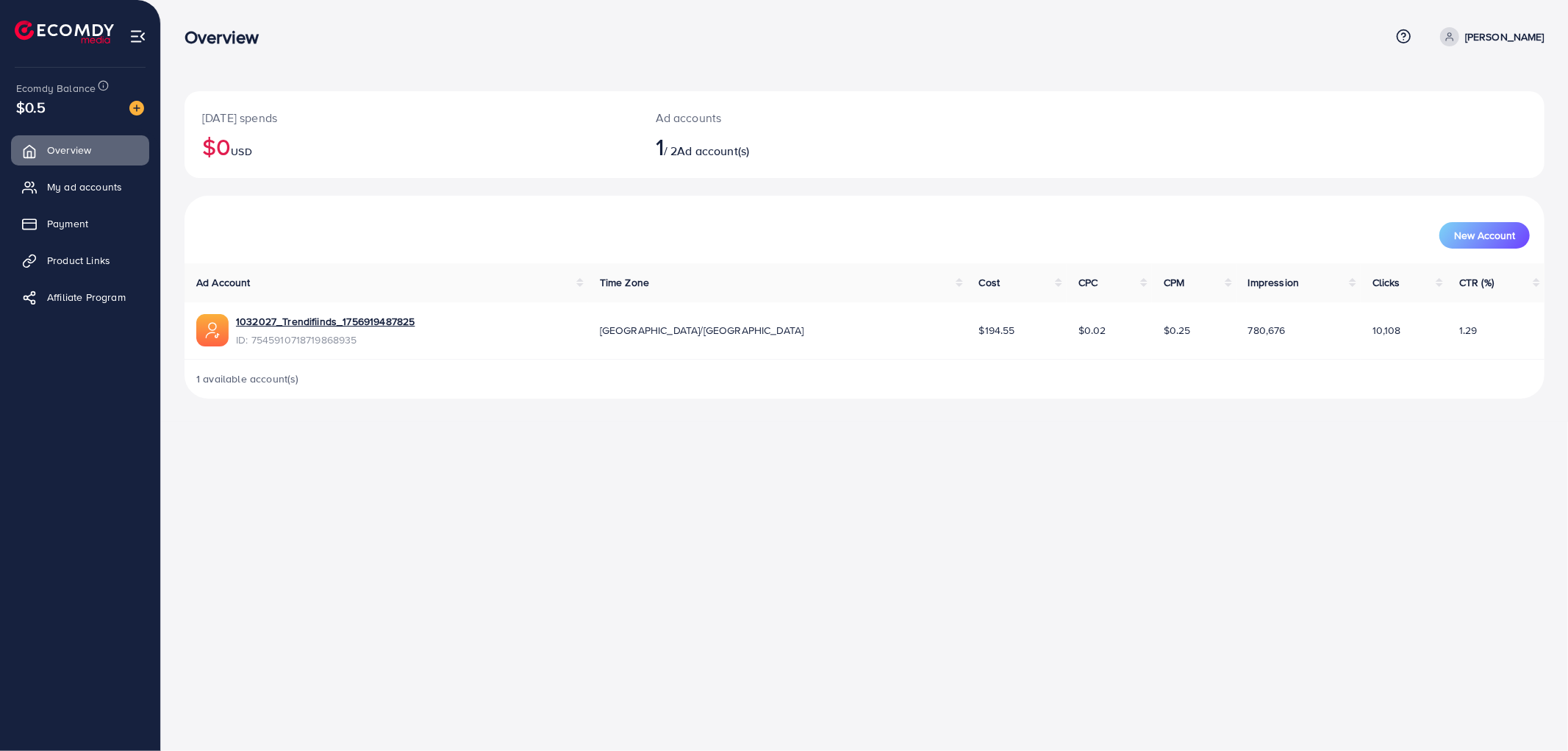
click at [1471, 46] on div "Overview Help Center Contact Support Term and policy About Us [PERSON_NAME] Pro…" at bounding box center [865, 37] width 1360 height 40
click at [1455, 40] on icon at bounding box center [1450, 36] width 10 height 10
click at [1449, 76] on link "Profile" at bounding box center [1473, 87] width 139 height 33
select select "********"
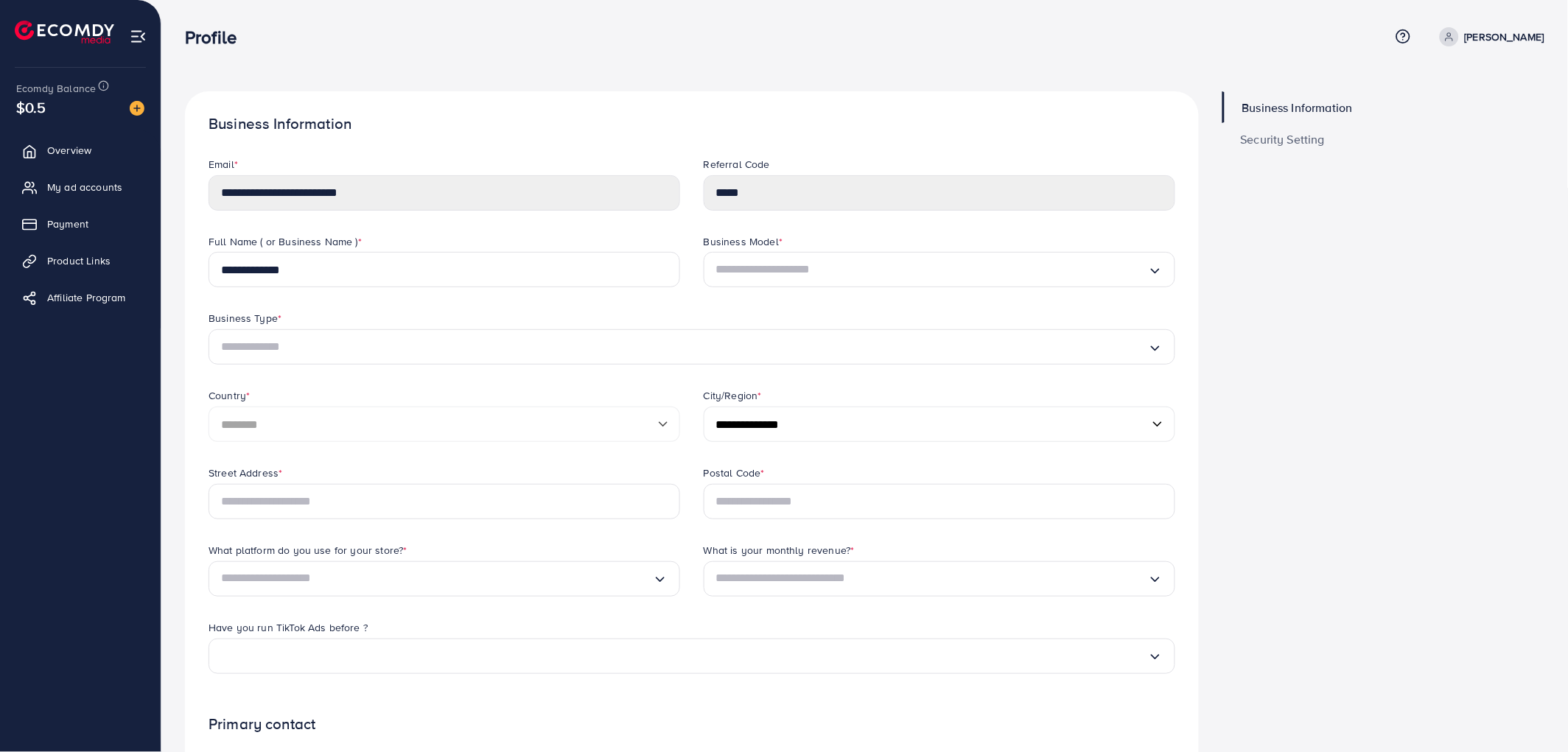
click at [1358, 135] on link "Security Setting" at bounding box center [1384, 139] width 322 height 32
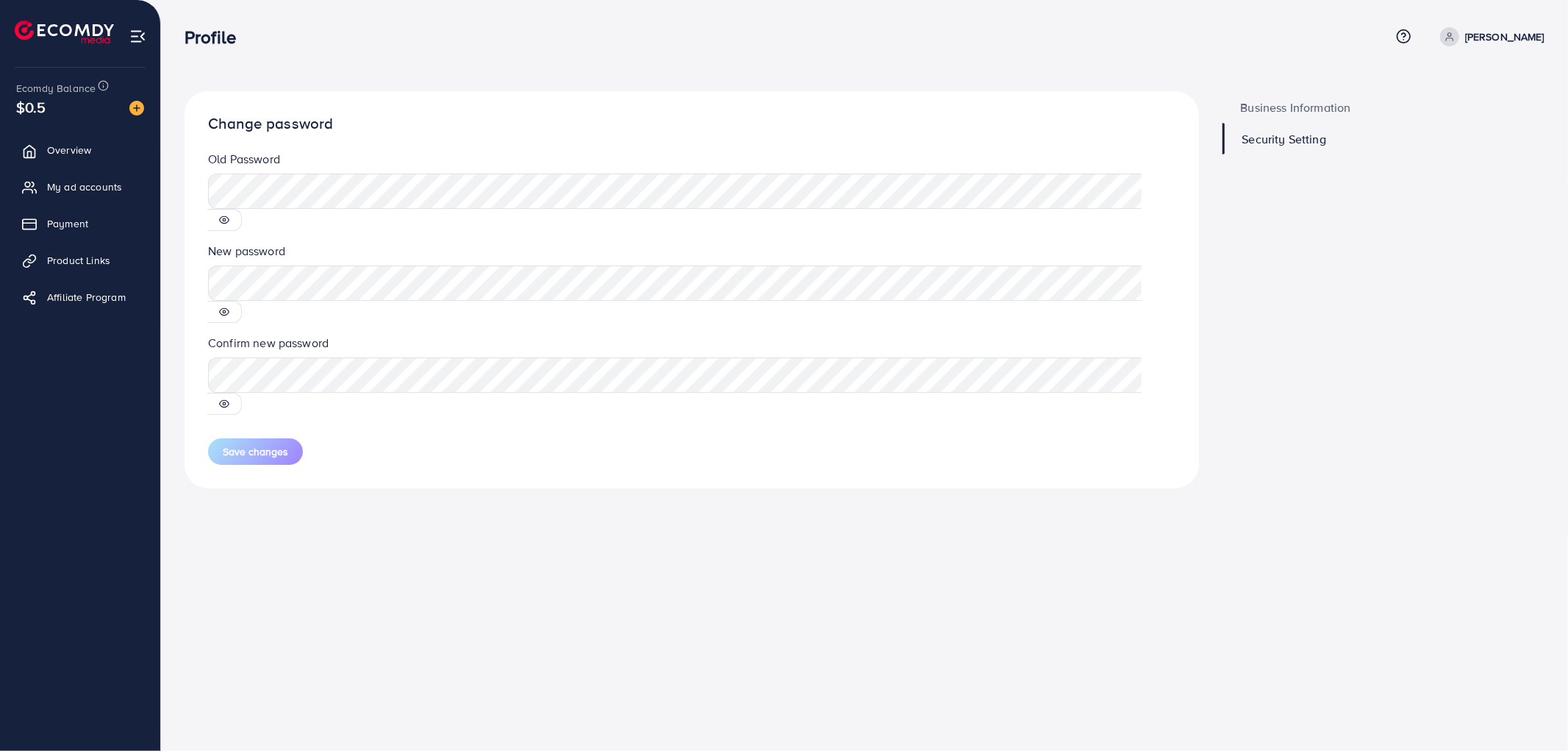
click at [1334, 108] on span "Business Information" at bounding box center [1296, 107] width 110 height 12
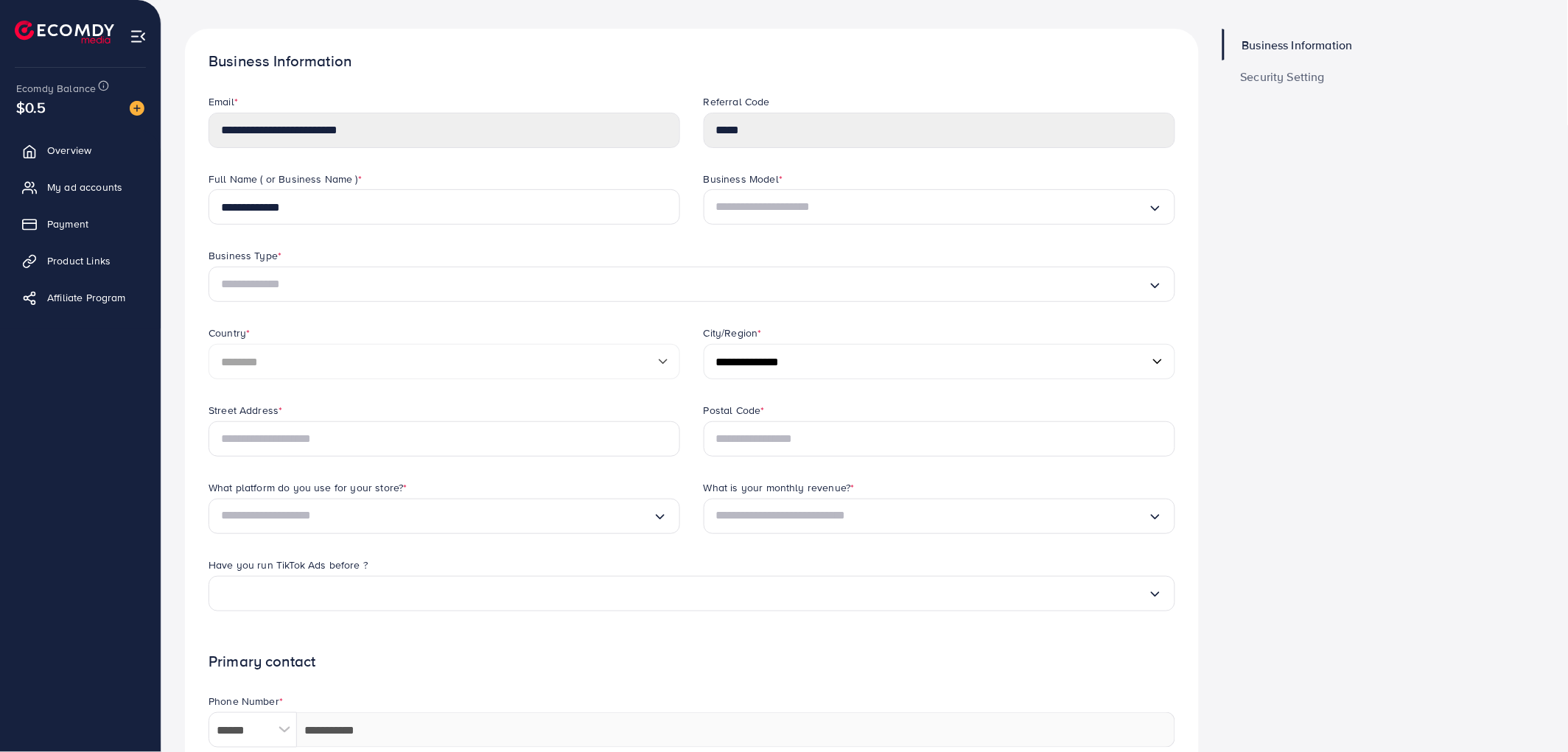
scroll to position [163, 0]
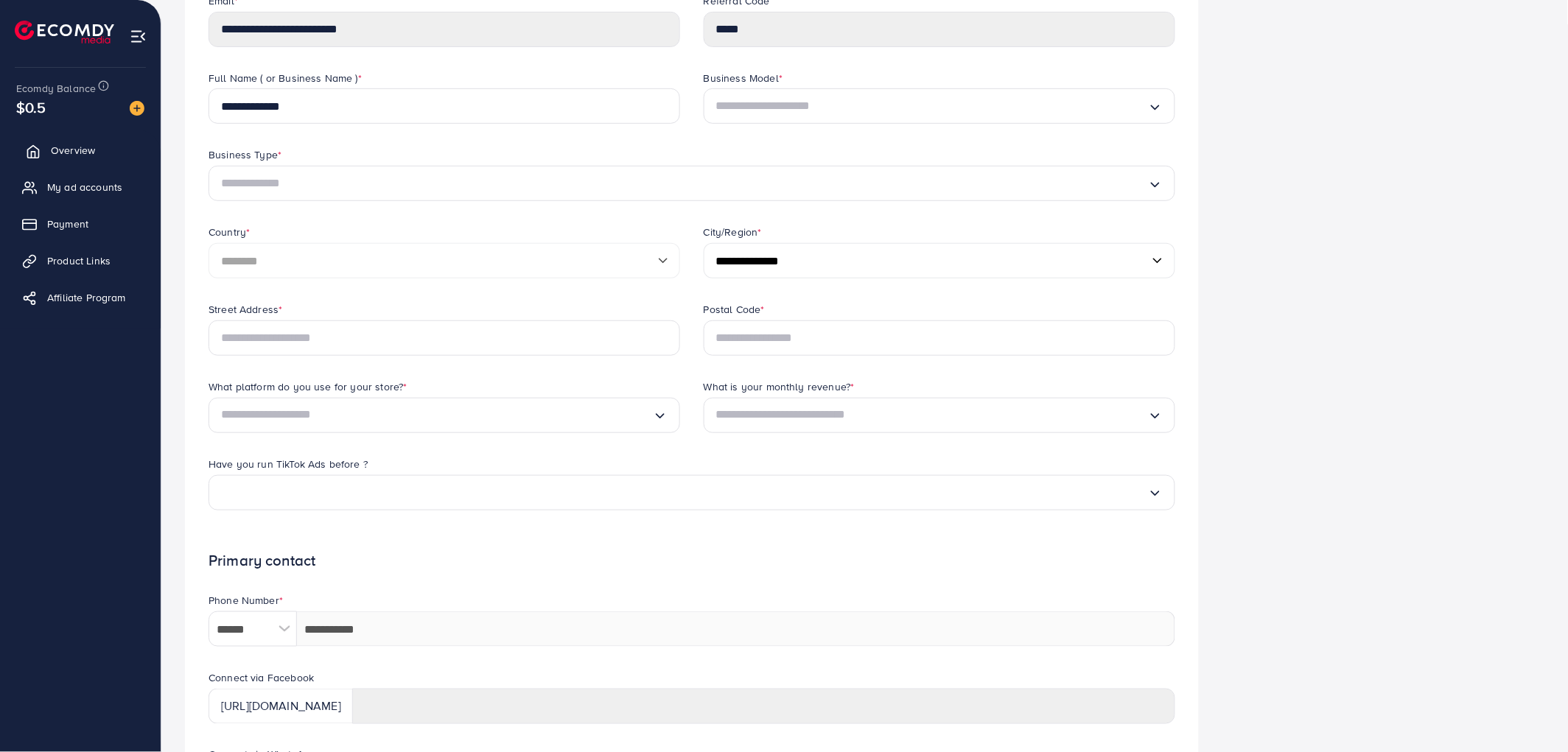
click at [85, 142] on link "Overview" at bounding box center [80, 150] width 139 height 29
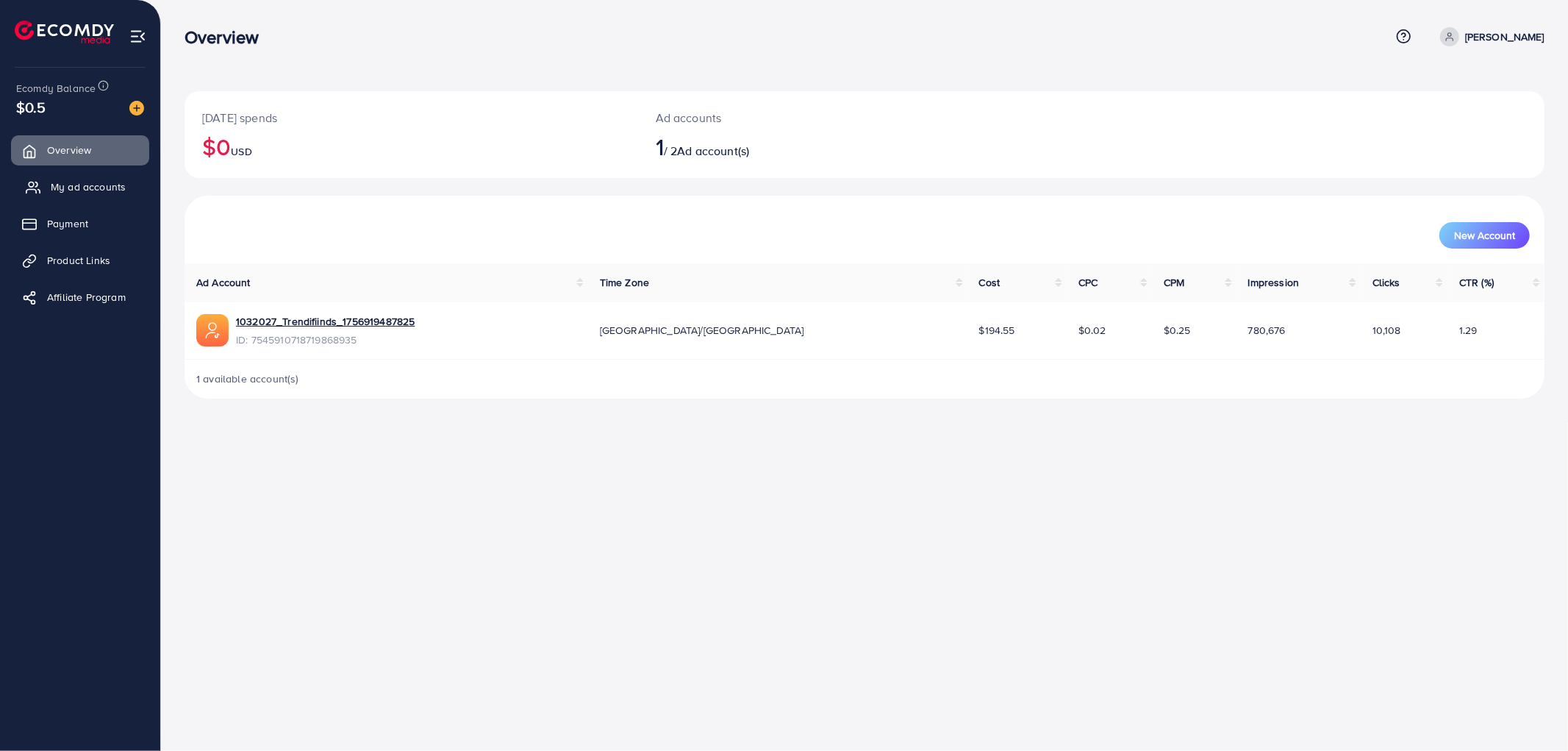
click at [108, 190] on span "My ad accounts" at bounding box center [88, 187] width 75 height 15
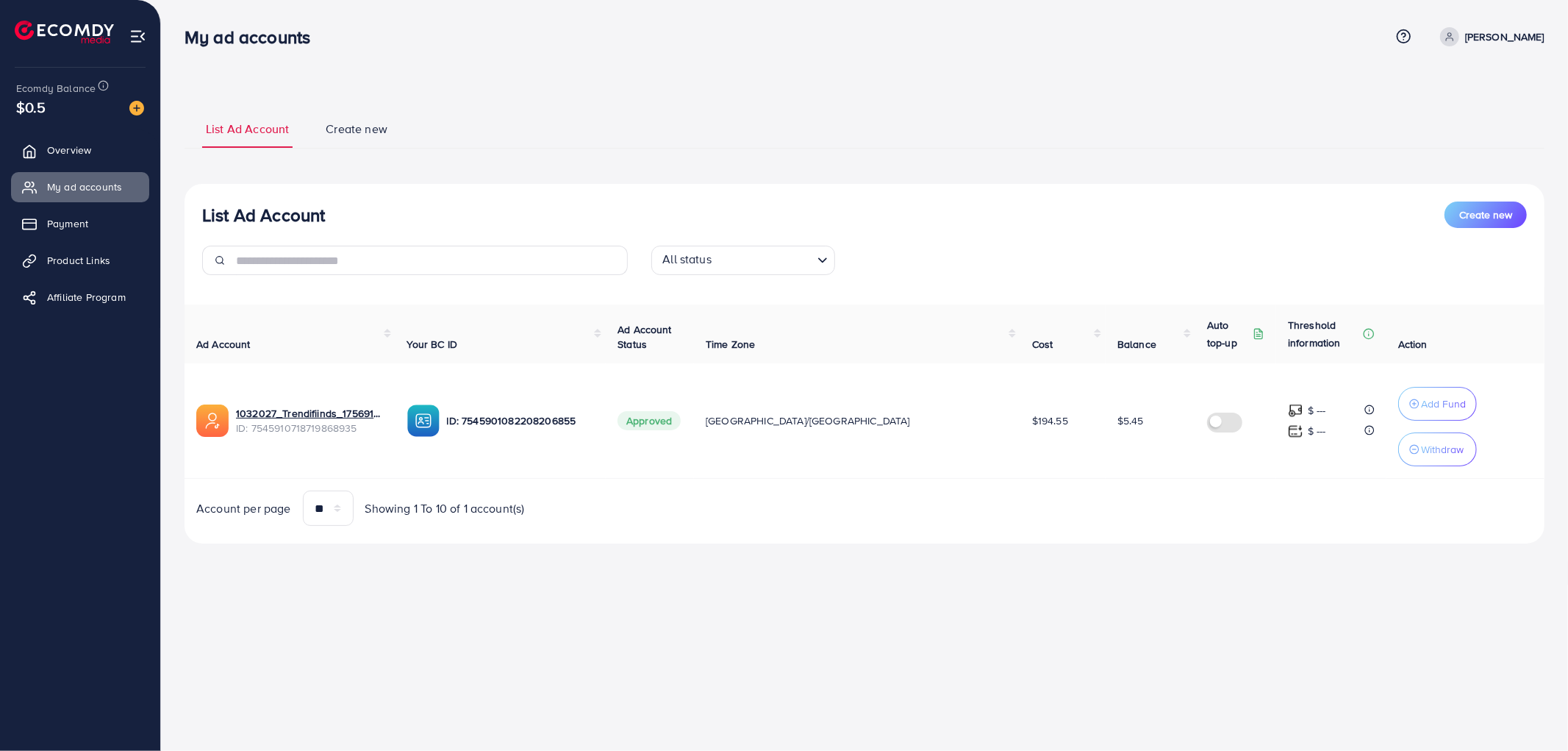
click at [361, 136] on span "Create new" at bounding box center [356, 129] width 62 height 17
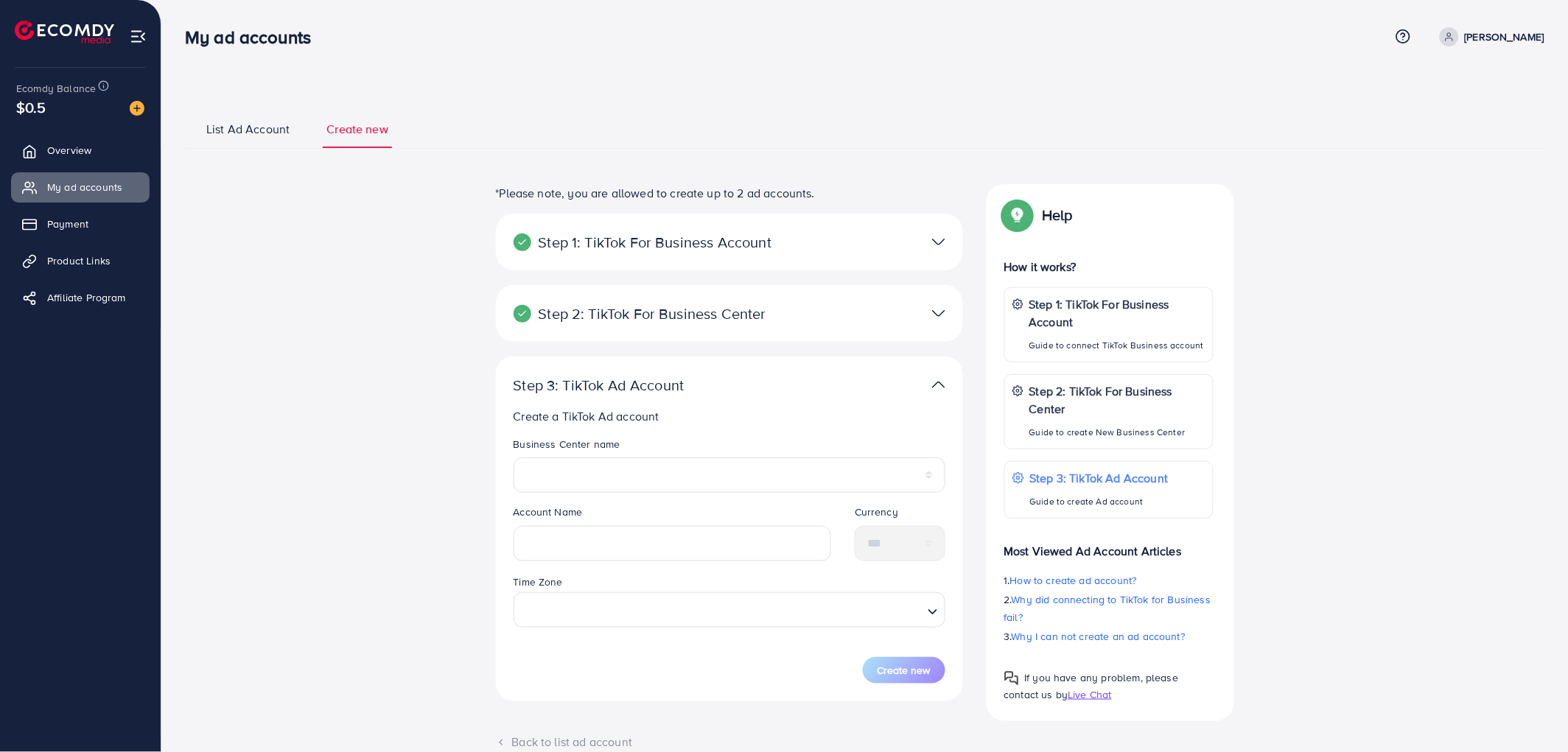
click at [293, 119] on ul "List Ad Account Create new" at bounding box center [865, 129] width 1360 height 40
click at [84, 216] on span "Payment" at bounding box center [71, 224] width 41 height 15
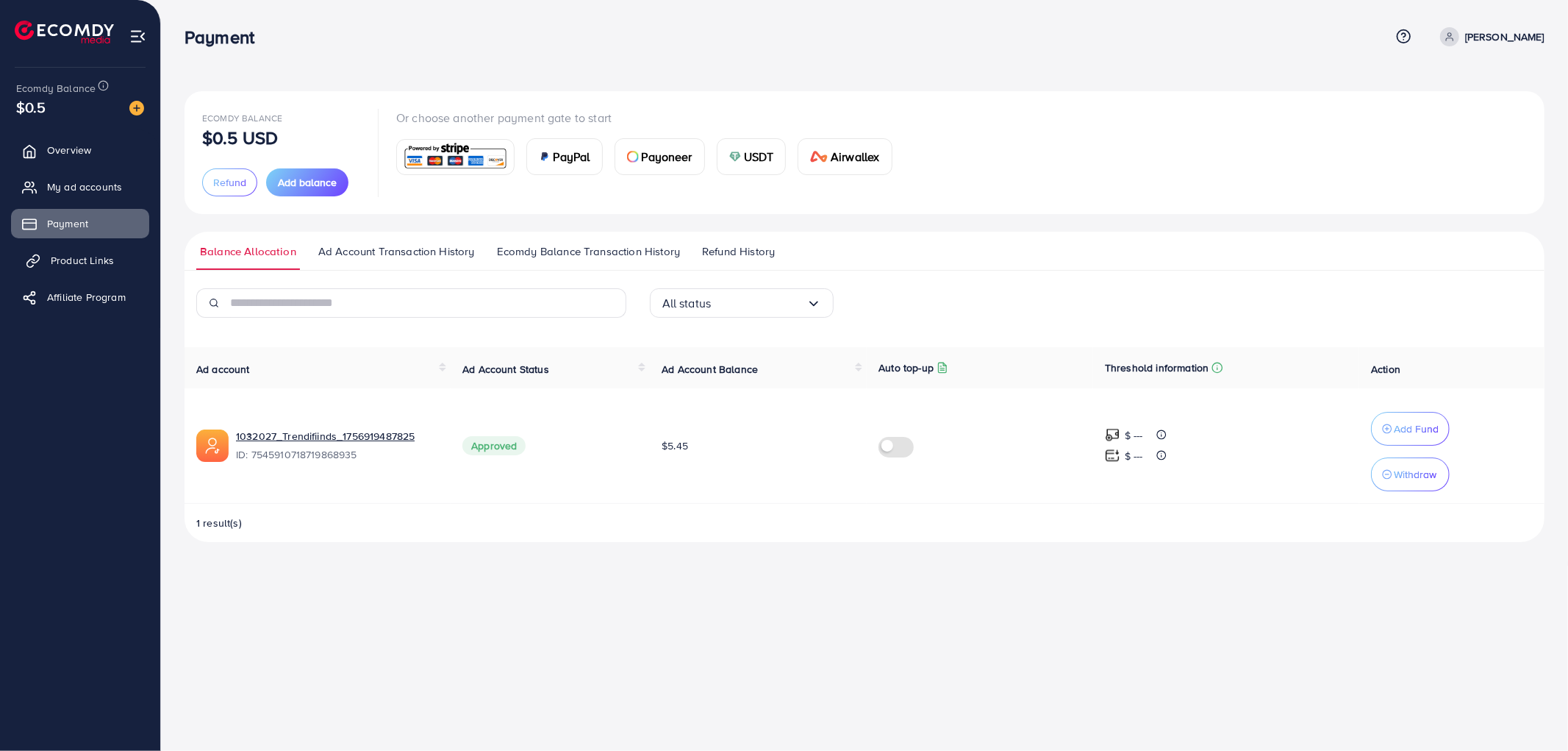
click at [83, 268] on link "Product Links" at bounding box center [80, 261] width 138 height 29
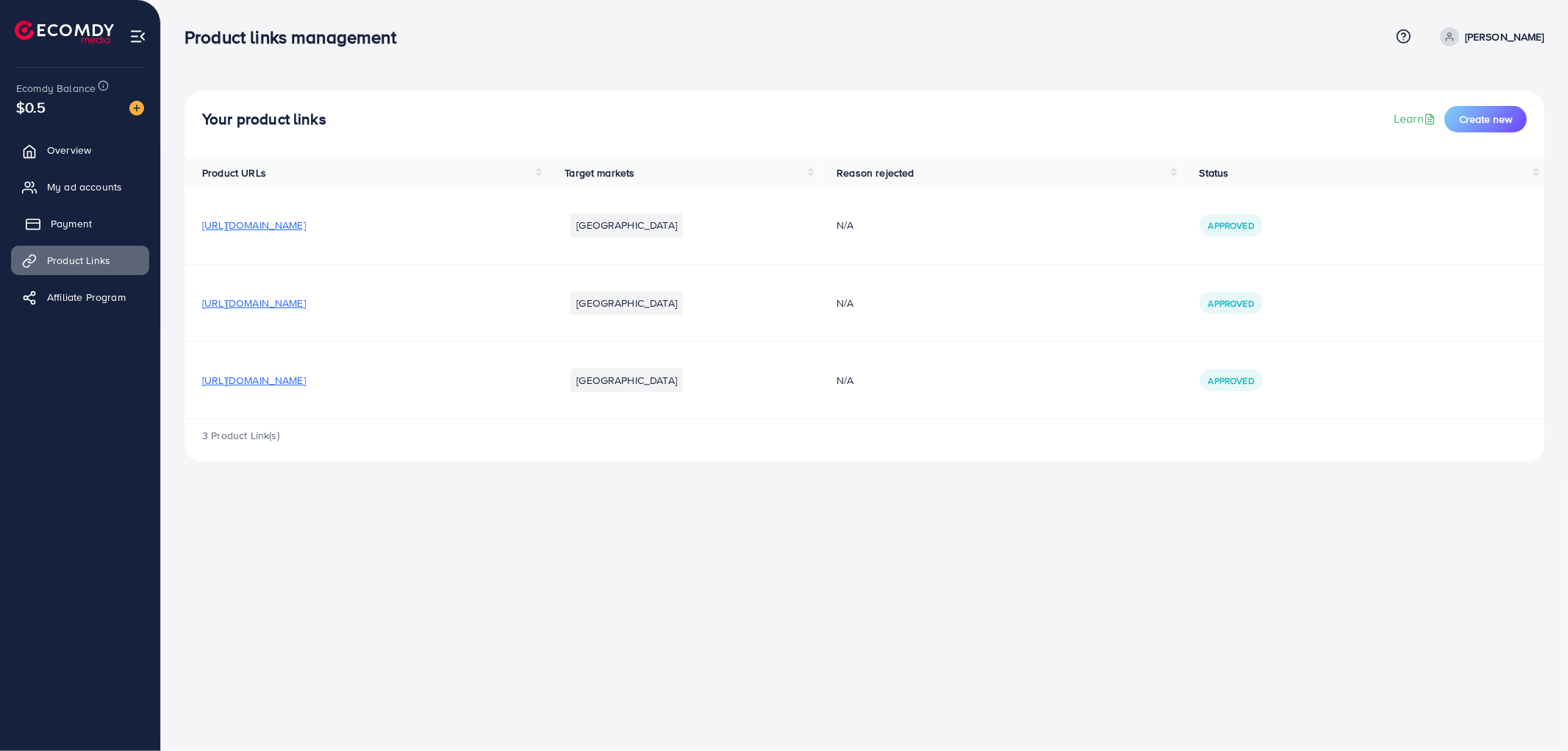
click at [92, 238] on link "Payment" at bounding box center [80, 223] width 138 height 29
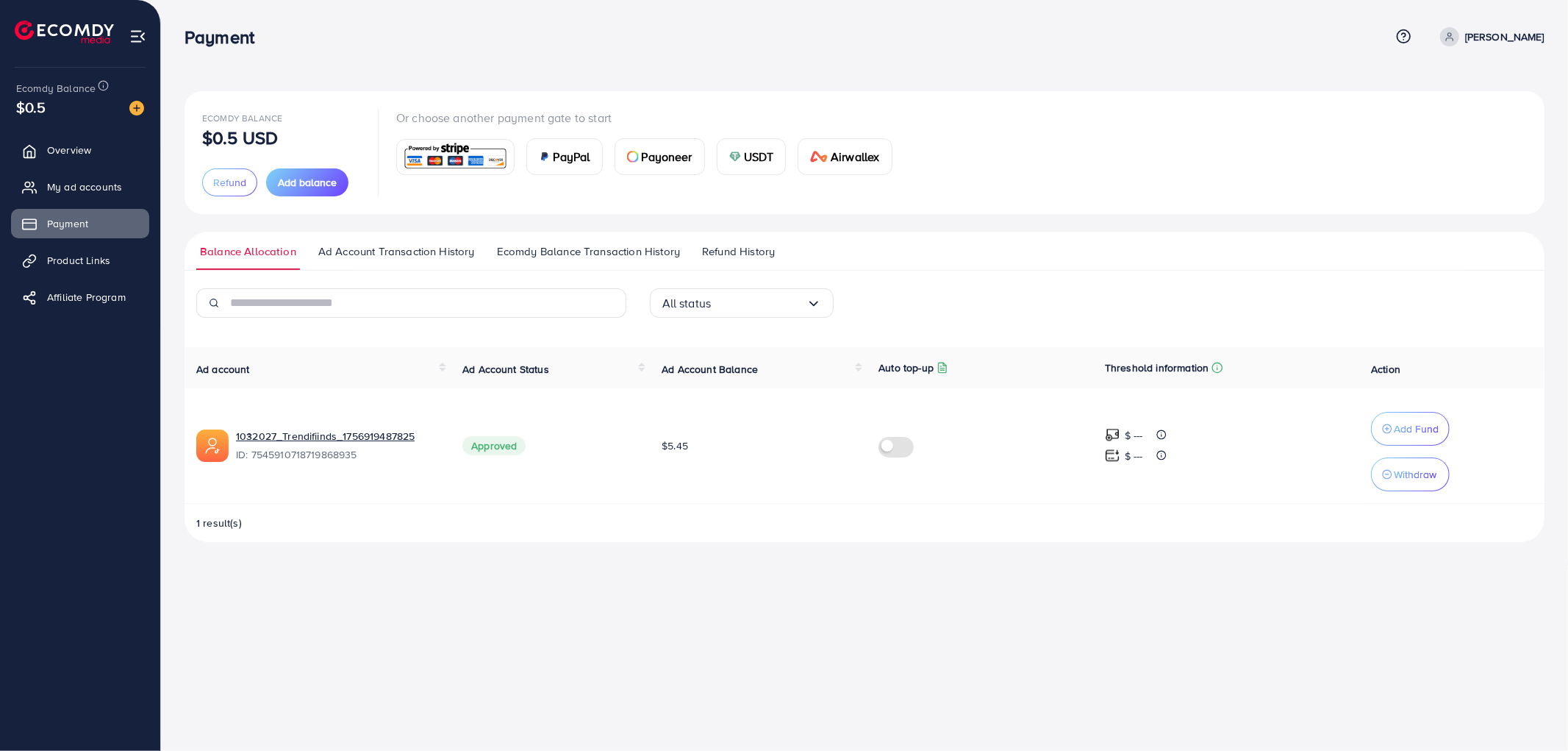
click at [718, 246] on span "Refund History" at bounding box center [739, 252] width 73 height 16
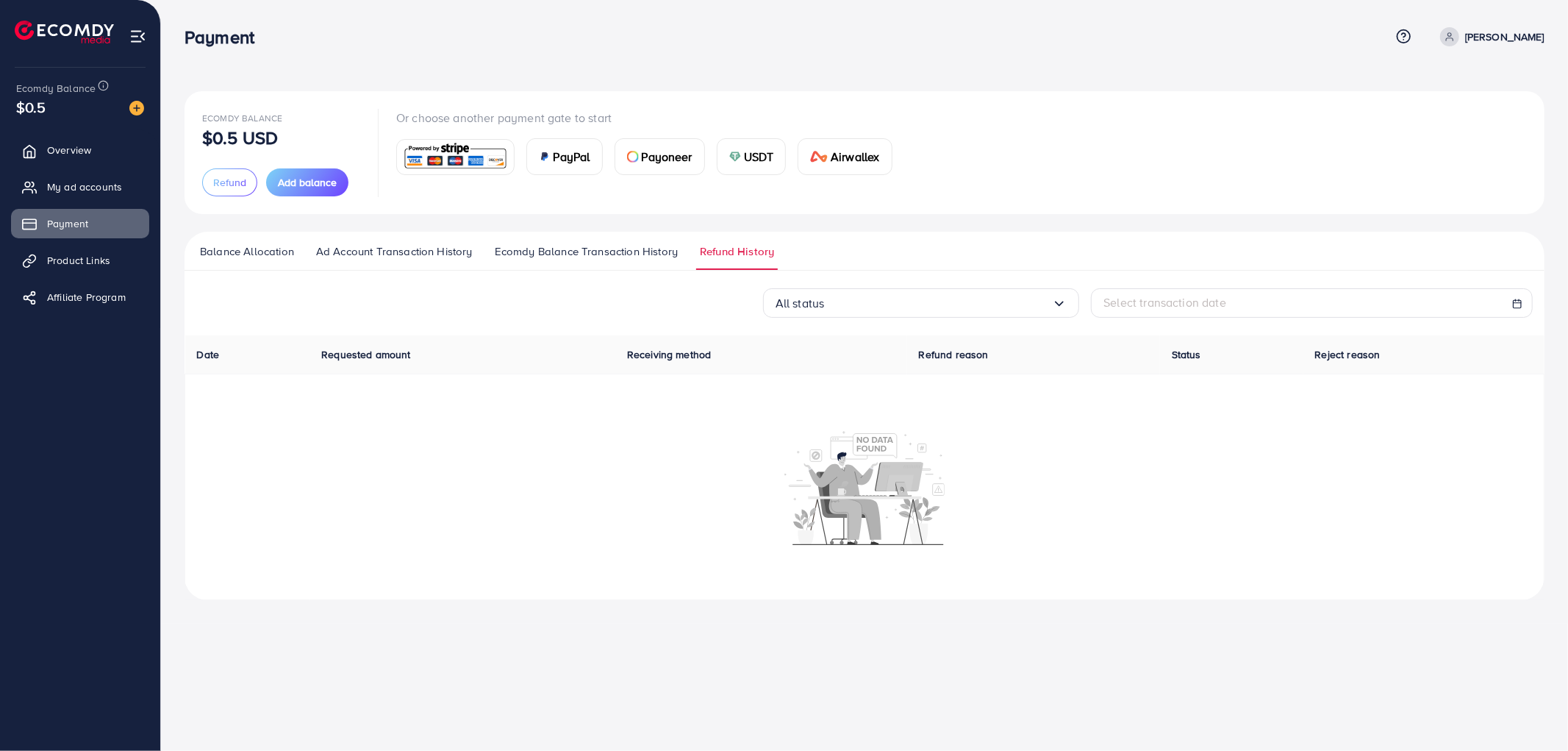
click at [621, 246] on span "Ecomdy Balance Transaction History" at bounding box center [586, 252] width 183 height 16
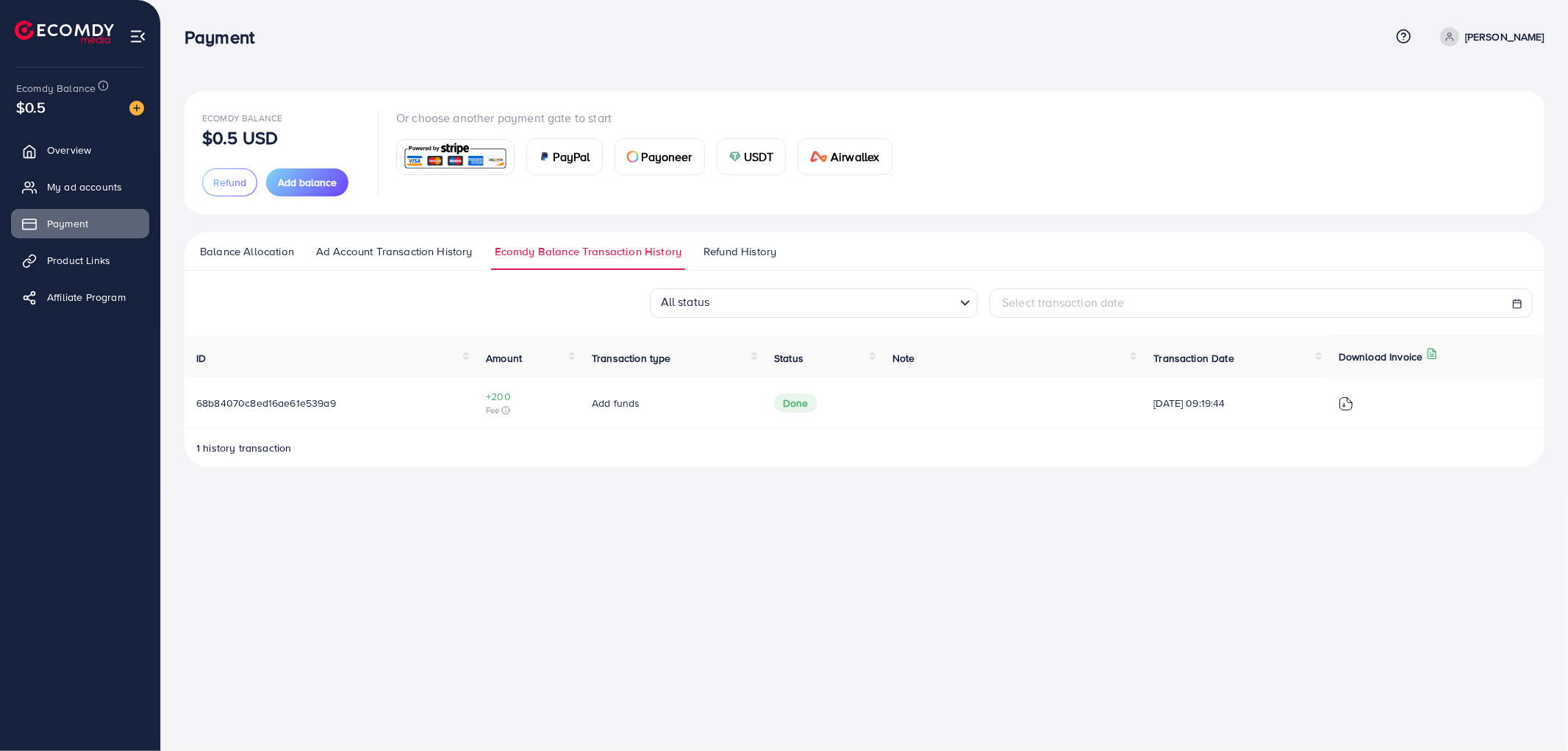
click at [431, 251] on span "Ad Account Transaction History" at bounding box center [395, 252] width 157 height 16
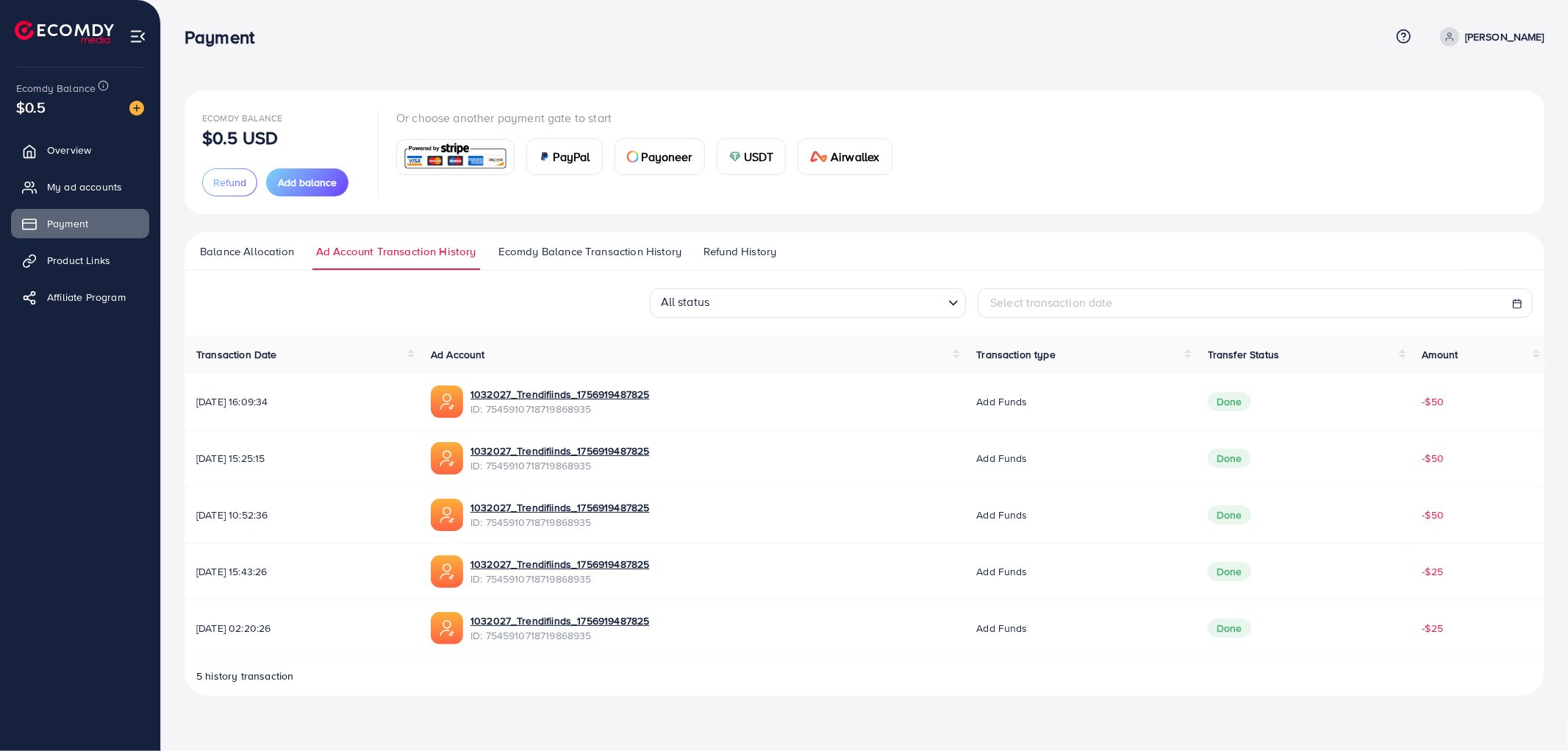
click at [530, 276] on div "Balance Allocation Ad Account Transaction History Ecomdy Balance Transaction Hi…" at bounding box center [865, 463] width 1360 height 463
click at [581, 249] on span "Ecomdy Balance Transaction History" at bounding box center [589, 252] width 183 height 16
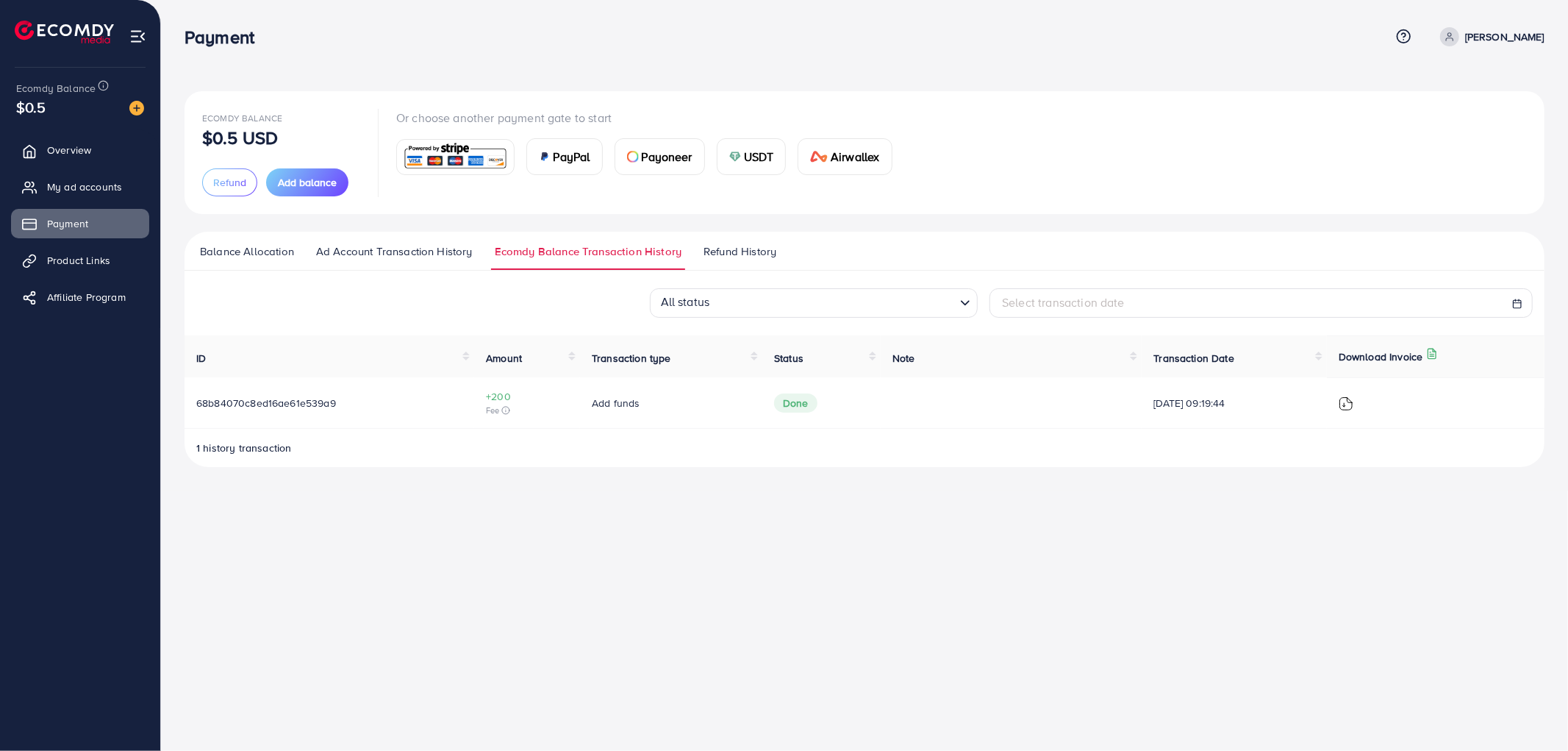
click at [416, 257] on span "Ad Account Transaction History" at bounding box center [395, 252] width 157 height 16
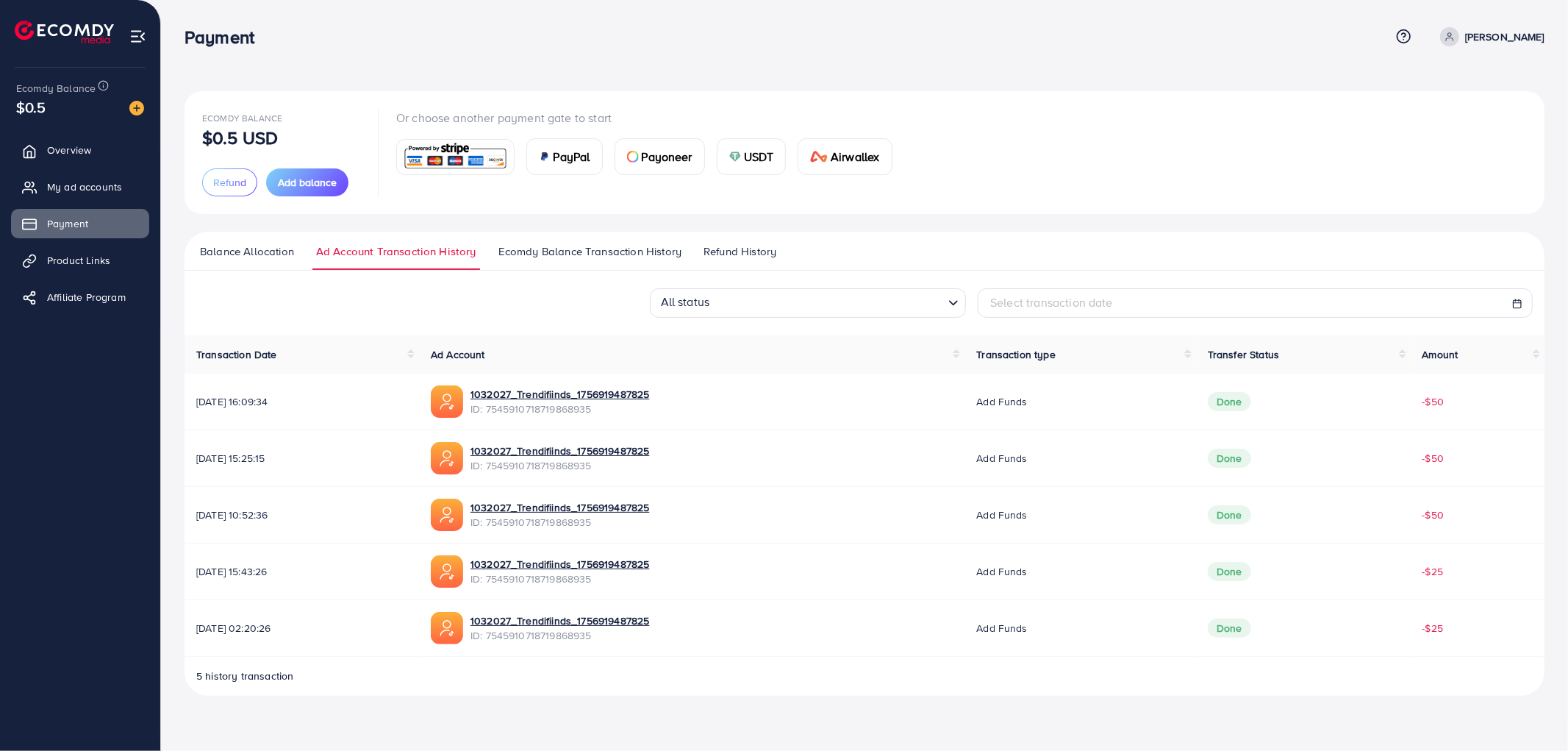
click at [291, 244] on span "Balance Allocation" at bounding box center [247, 252] width 94 height 16
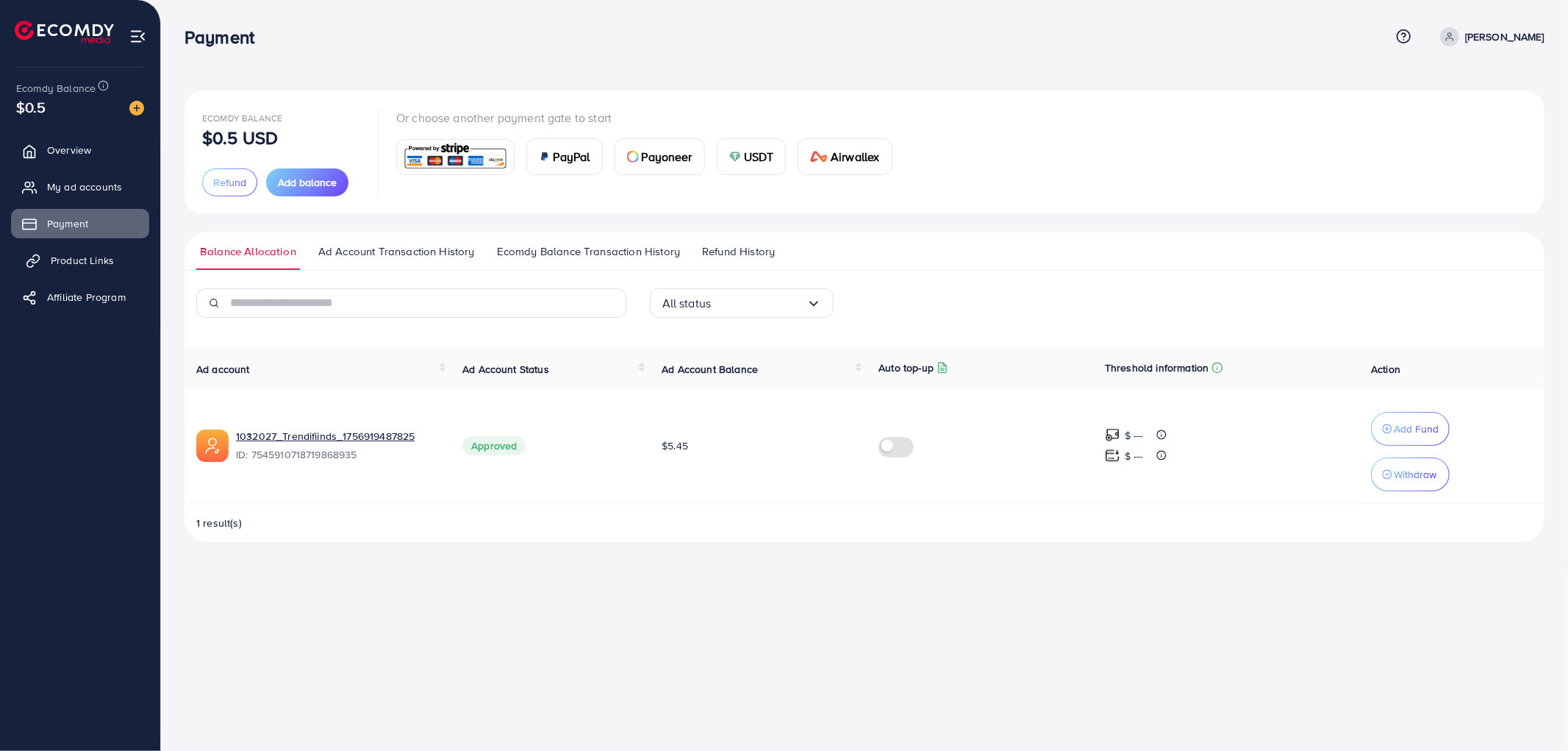
click at [93, 253] on span "Product Links" at bounding box center [82, 261] width 63 height 15
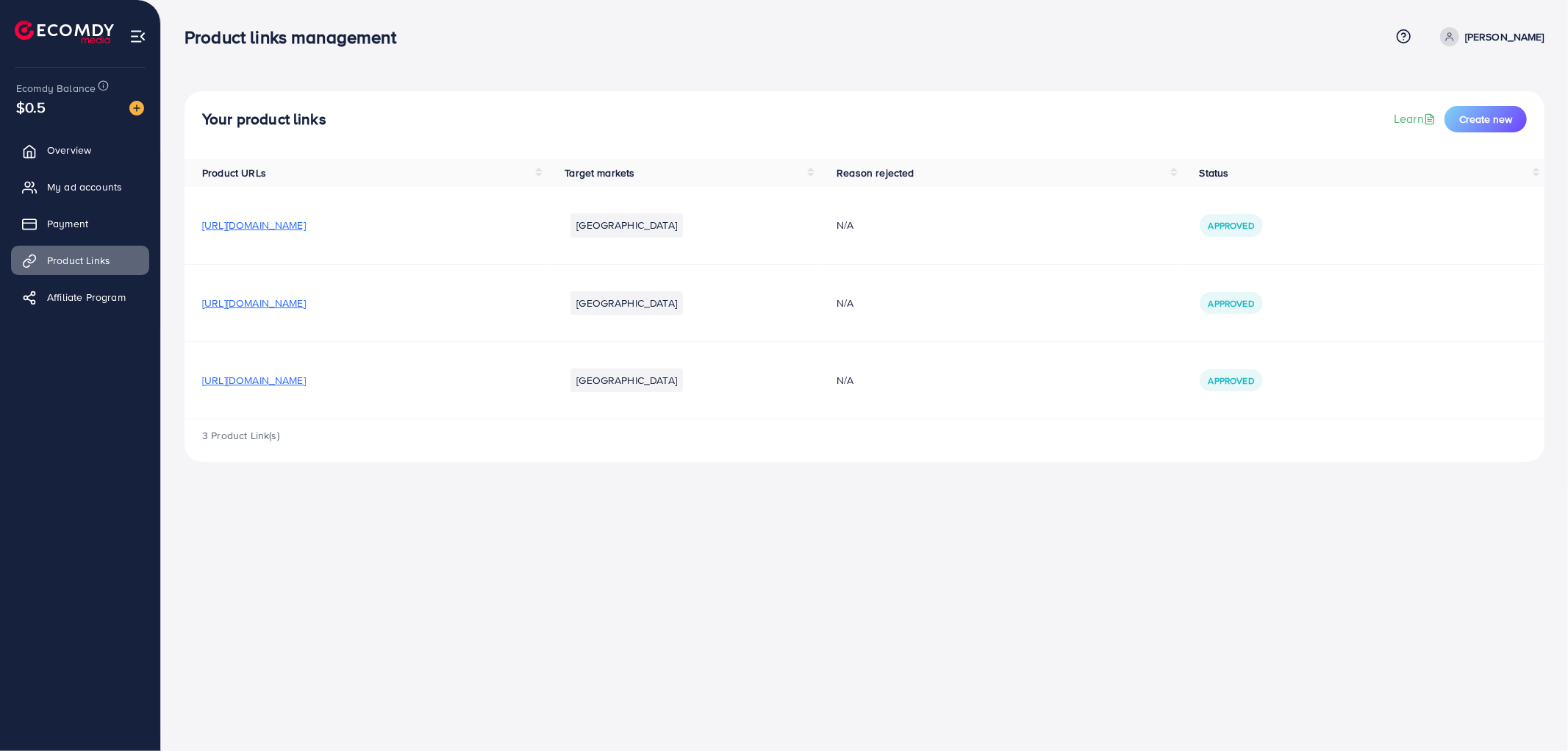
click at [1411, 29] on icon at bounding box center [1403, 36] width 15 height 15
click at [51, 143] on span "Overview" at bounding box center [73, 150] width 44 height 15
